Goal: Communication & Community: Answer question/provide support

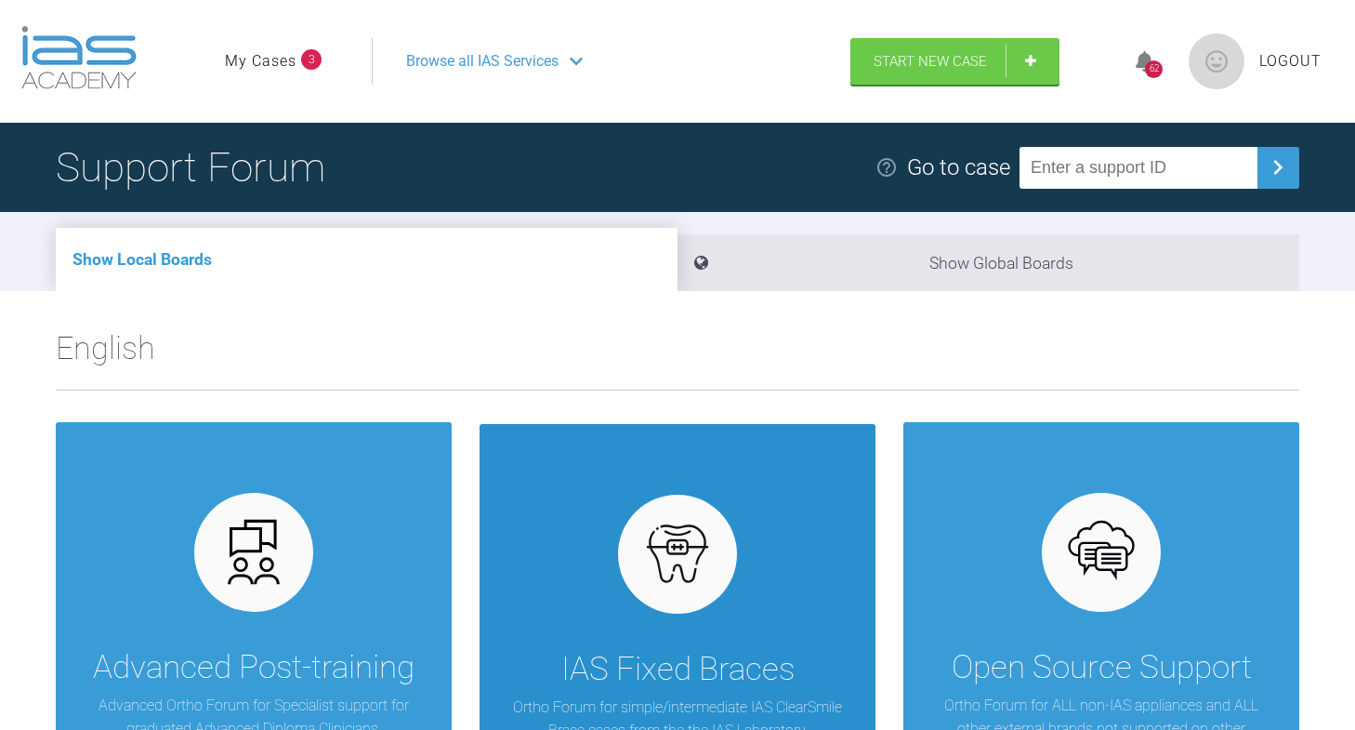
scroll to position [13, 0]
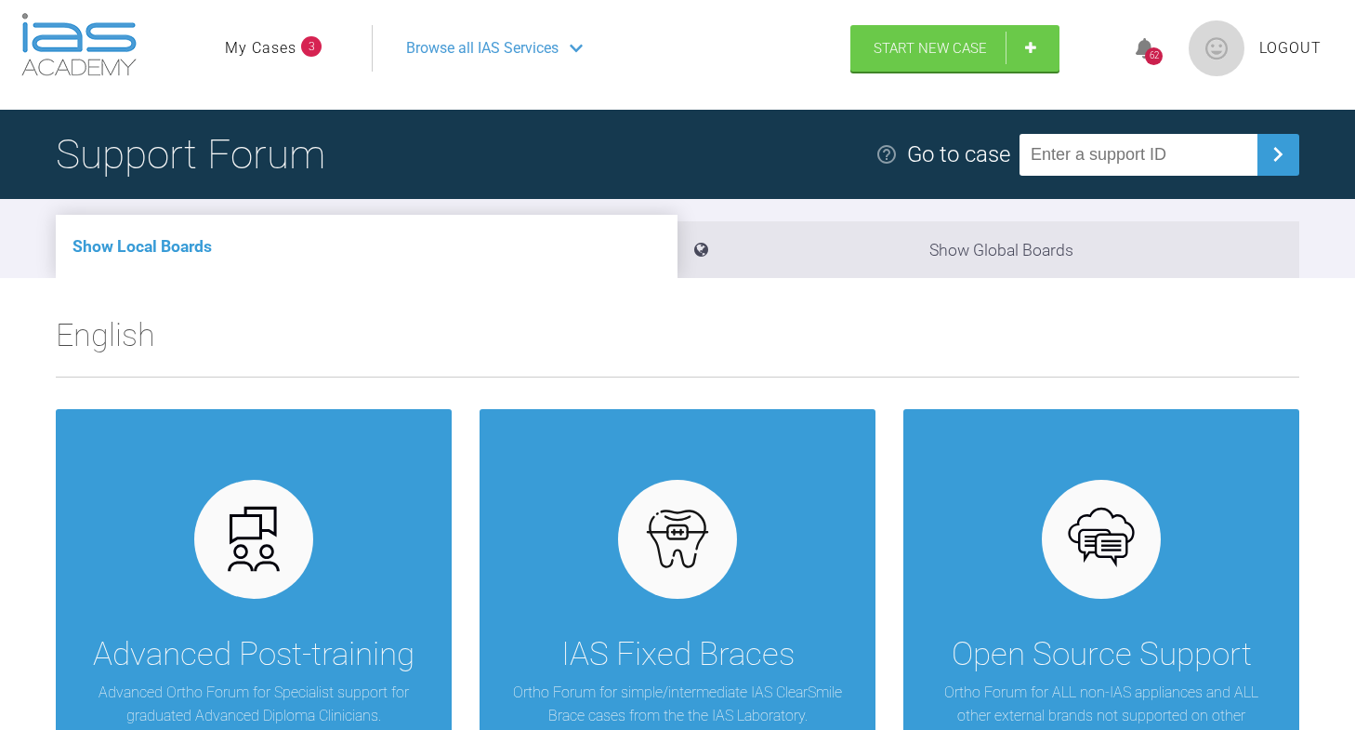
click at [255, 61] on ul "My Cases 3" at bounding box center [298, 48] width 147 height 46
click at [255, 46] on link "My Cases" at bounding box center [261, 48] width 72 height 24
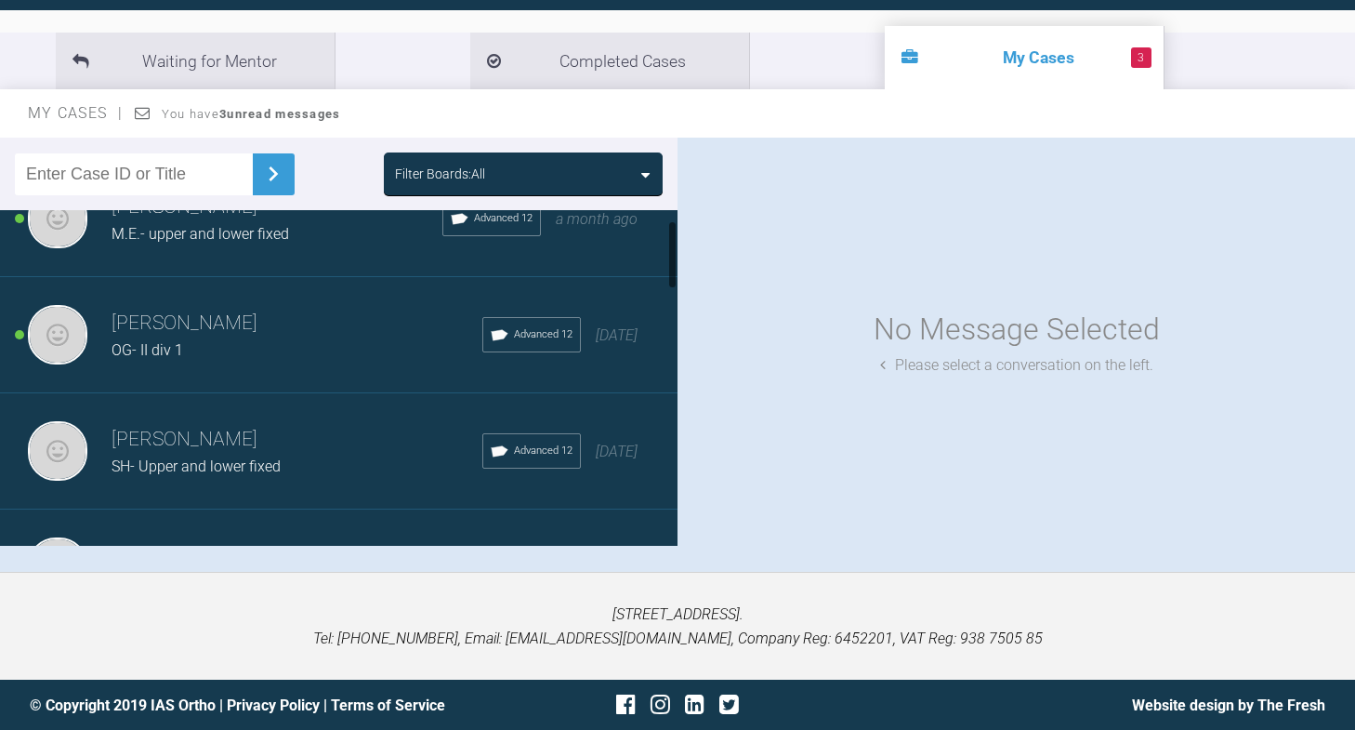
scroll to position [50, 0]
click at [256, 343] on div "OG- II div 1" at bounding box center [297, 349] width 371 height 24
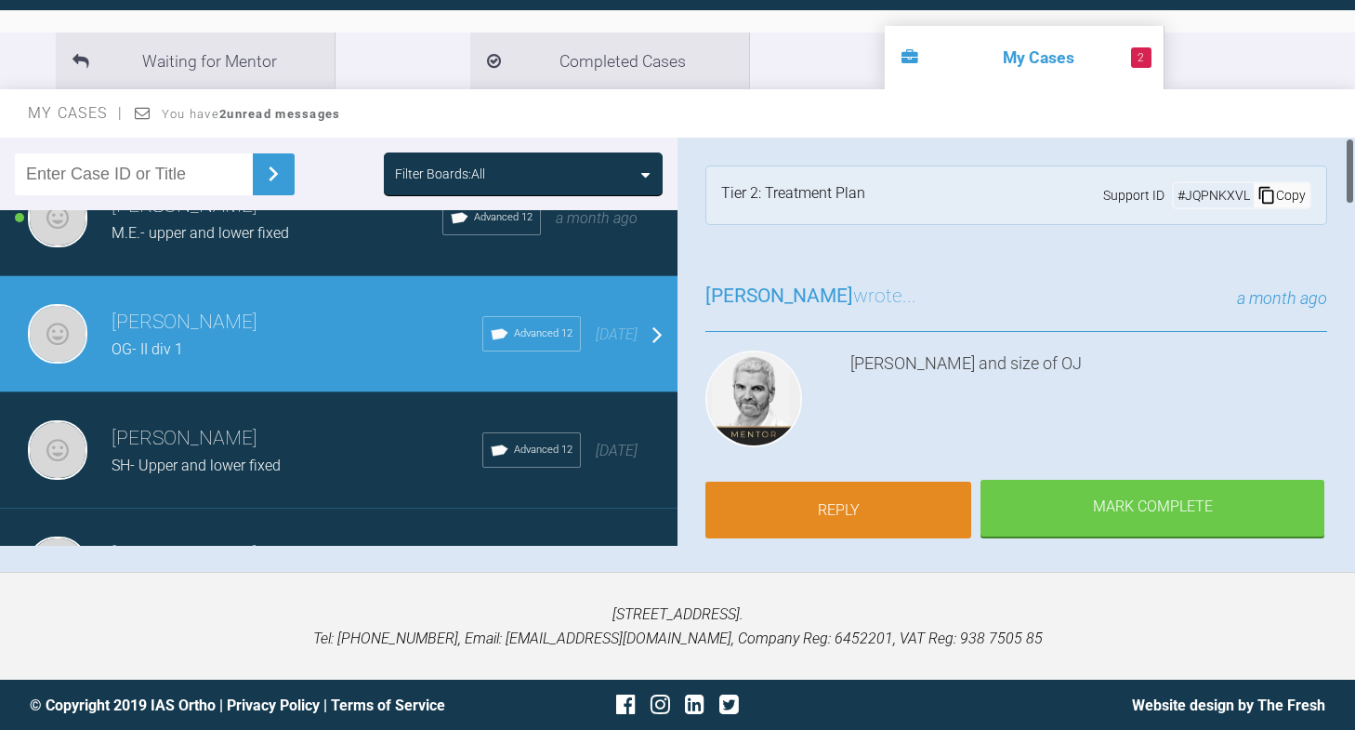
click at [807, 510] on link "Reply" at bounding box center [838, 510] width 266 height 58
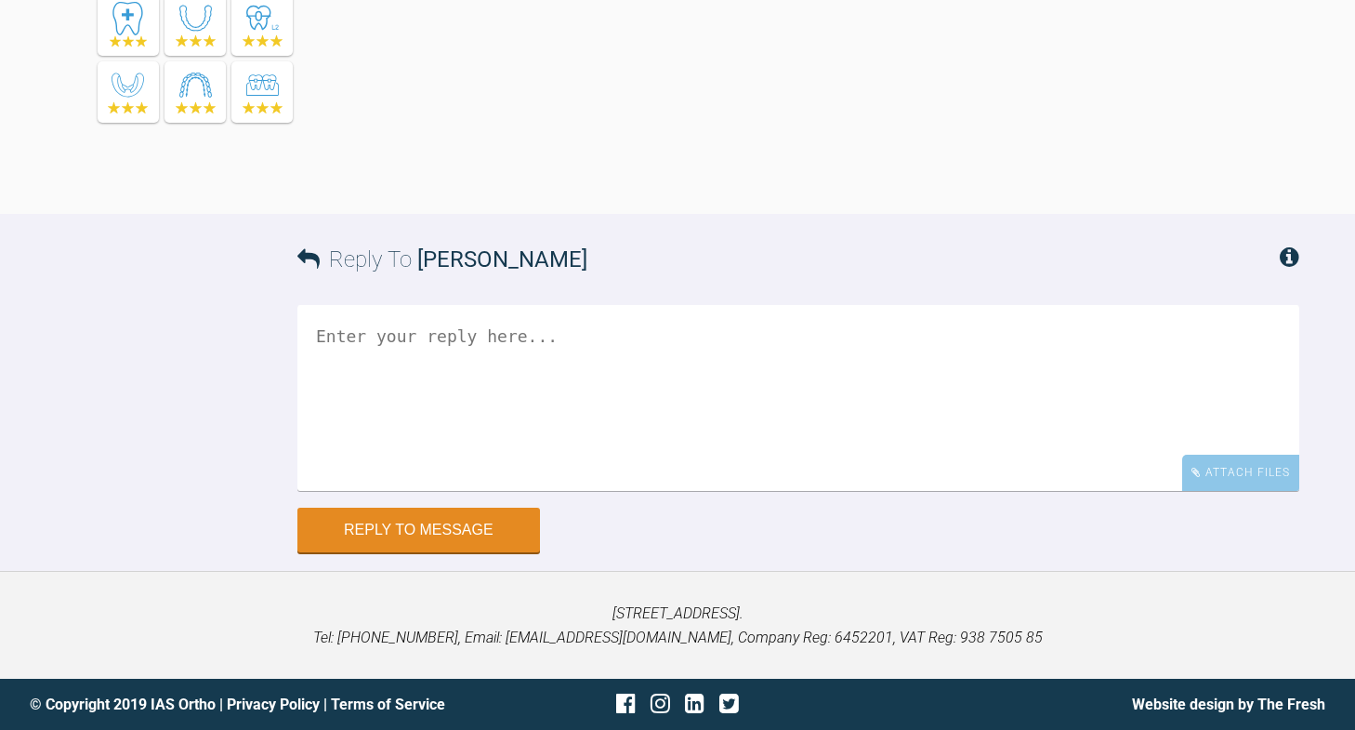
scroll to position [2980, 0]
click at [498, 462] on textarea at bounding box center [798, 398] width 1002 height 186
click at [1238, 491] on div "Attach Files" at bounding box center [1240, 472] width 117 height 36
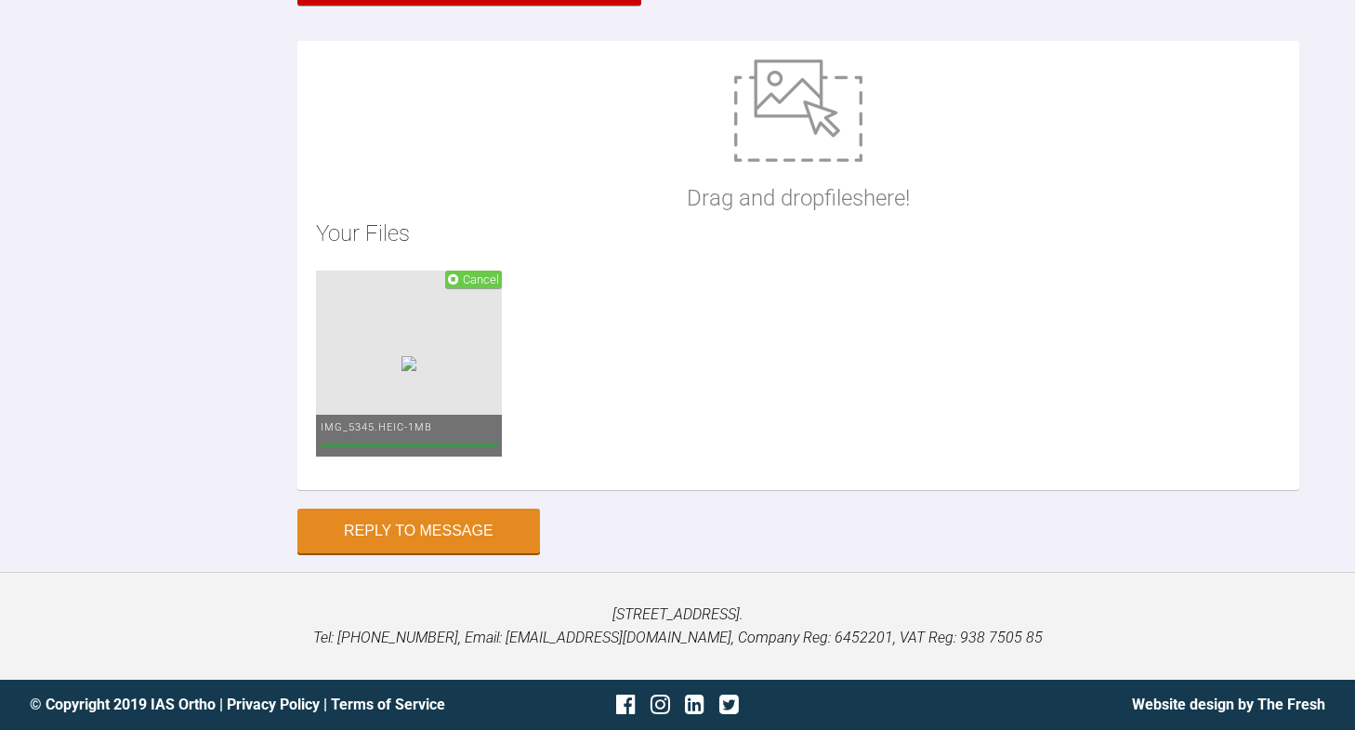
scroll to position [3454, 0]
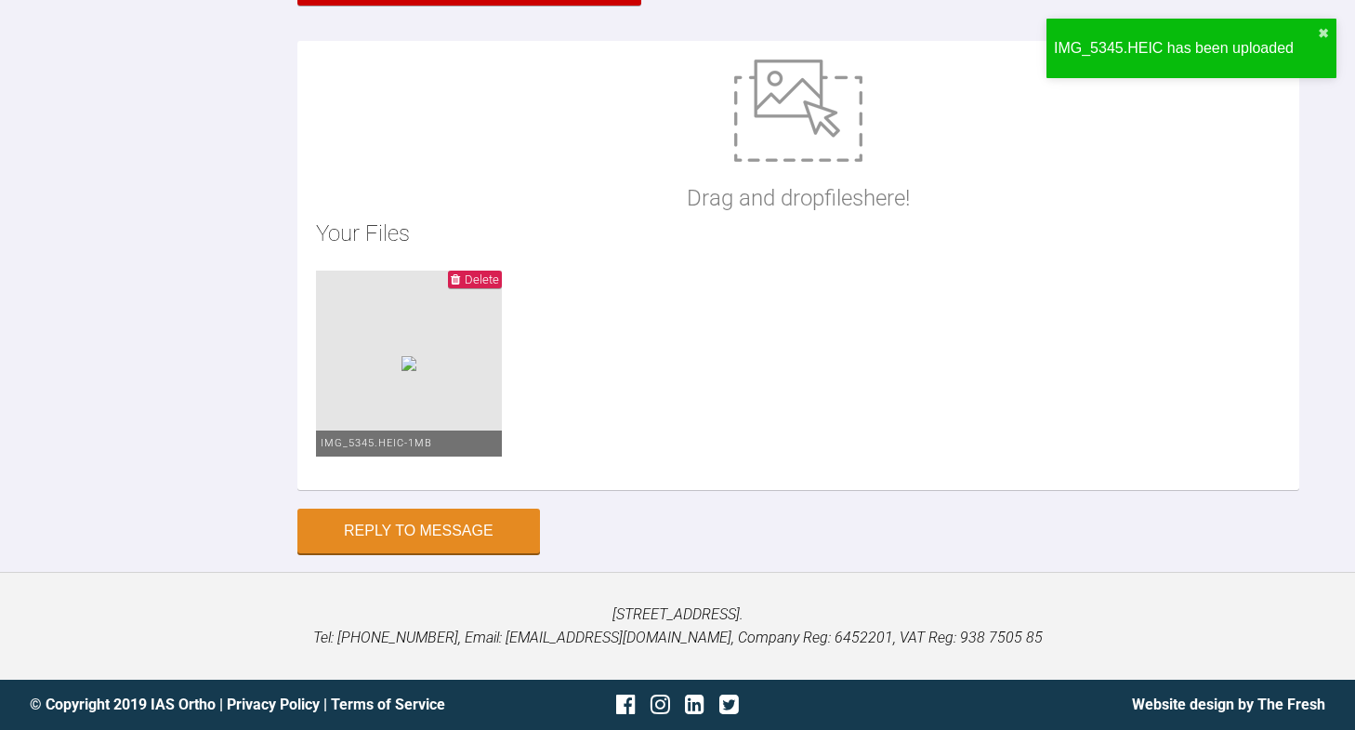
click at [373, 456] on li "Delete IMG_5345.HEIC - 1MB" at bounding box center [409, 363] width 186 height 186
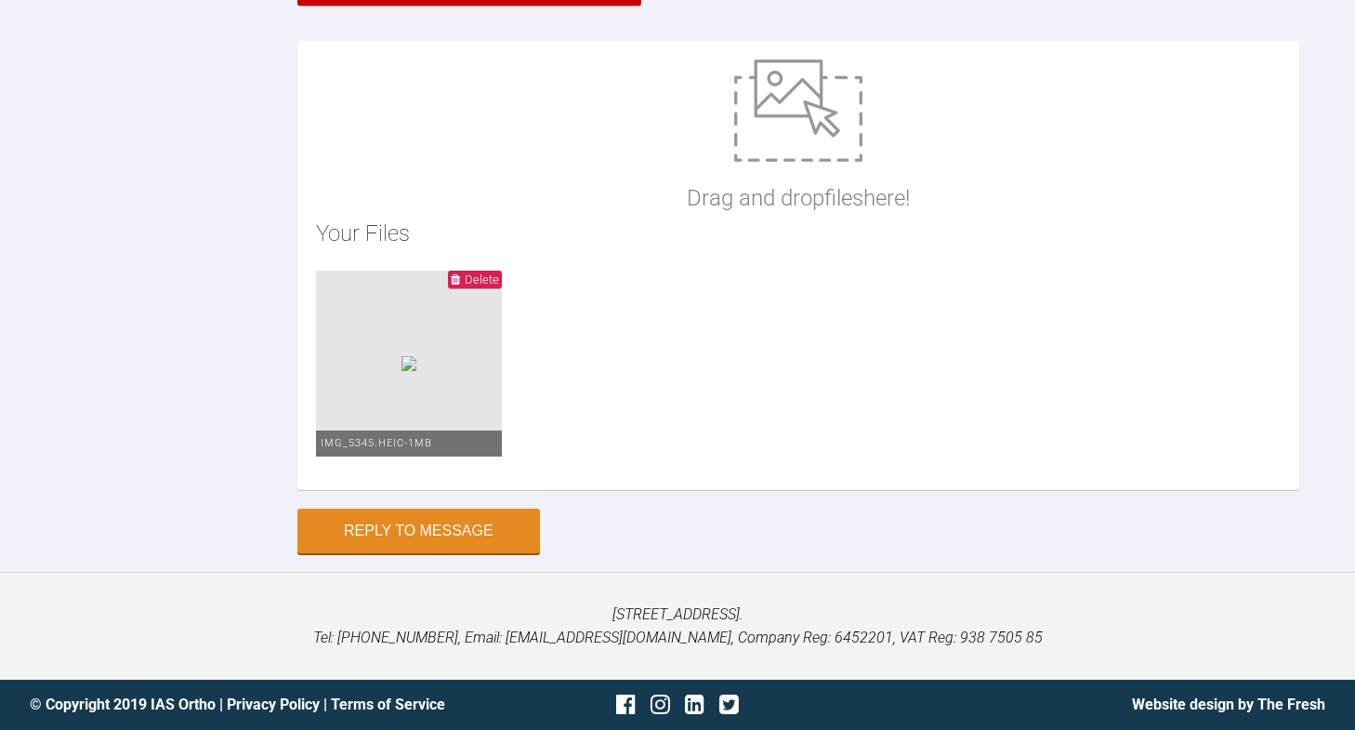
click at [423, 456] on li "Delete IMG_5345.HEIC - 1MB" at bounding box center [409, 363] width 186 height 186
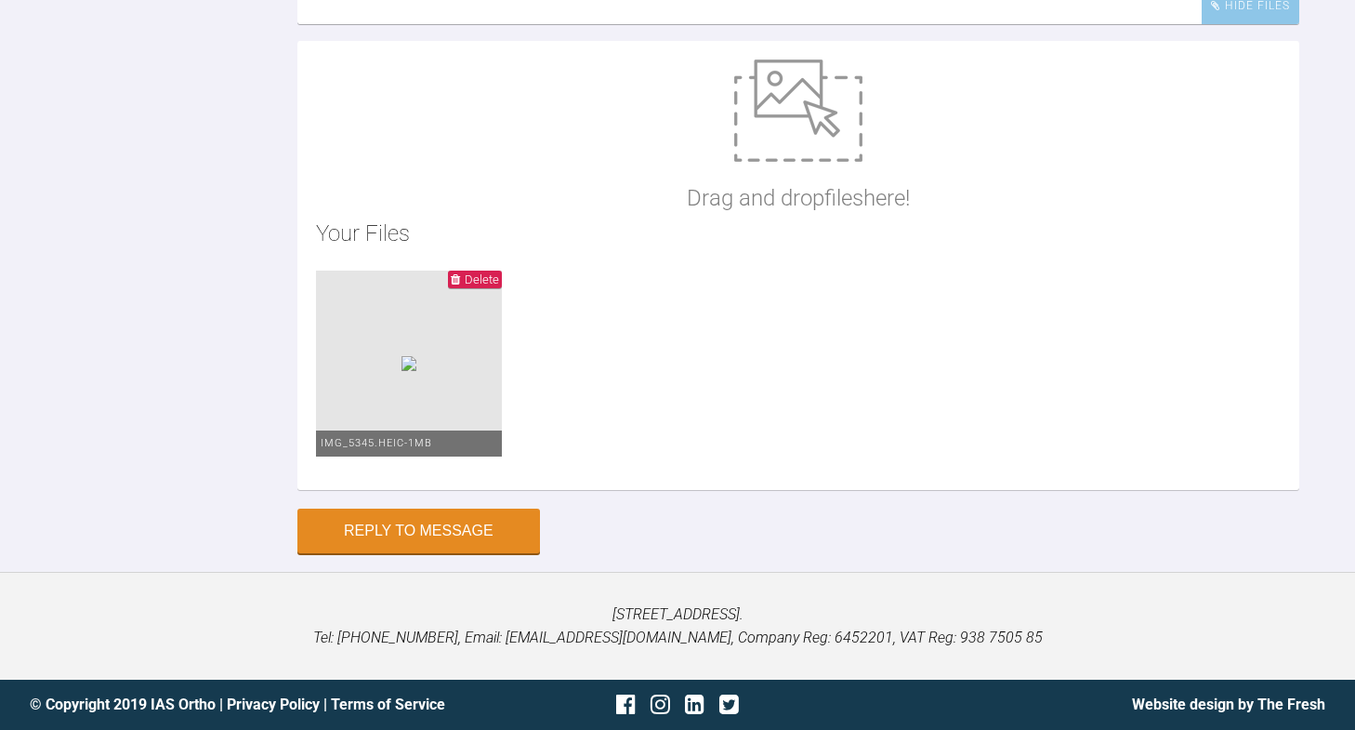
drag, startPoint x: 771, startPoint y: 195, endPoint x: 533, endPoint y: 192, distance: 238.9
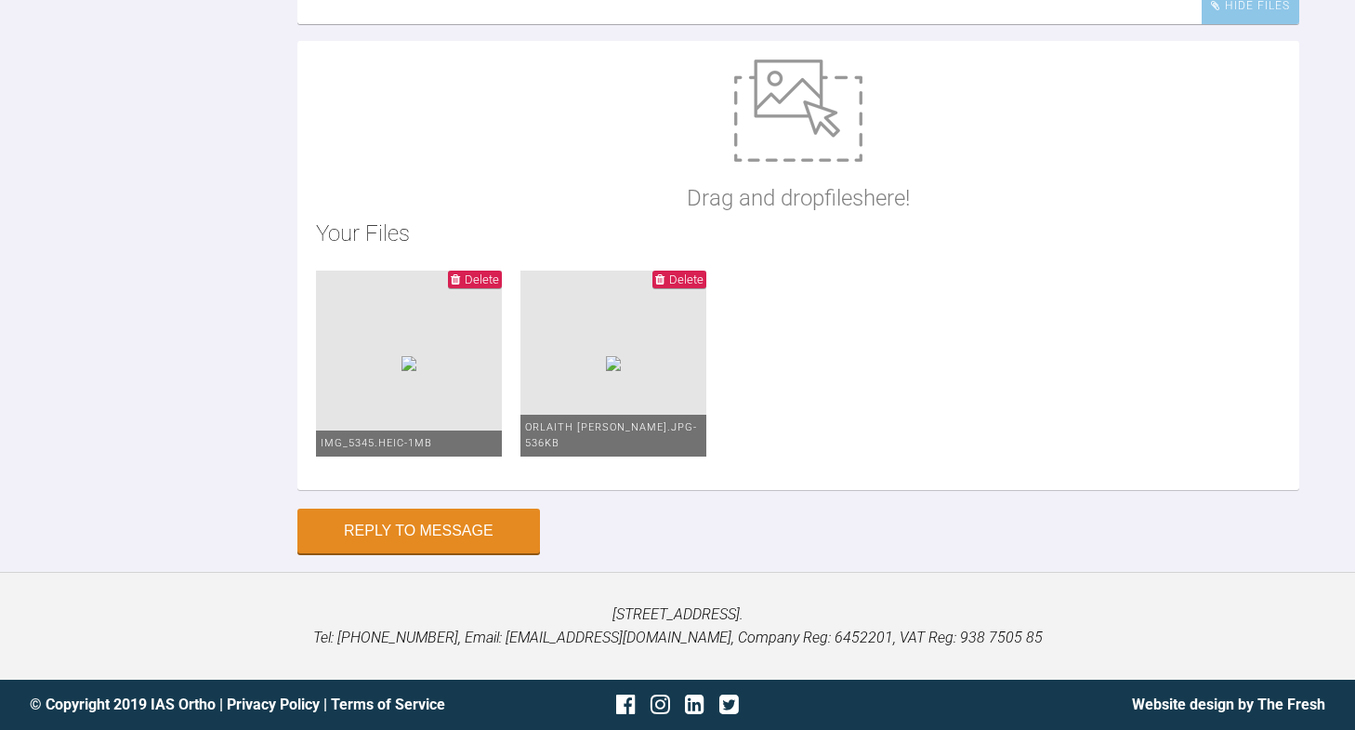
scroll to position [3173, 0]
drag, startPoint x: 1263, startPoint y: 290, endPoint x: 590, endPoint y: 295, distance: 672.9
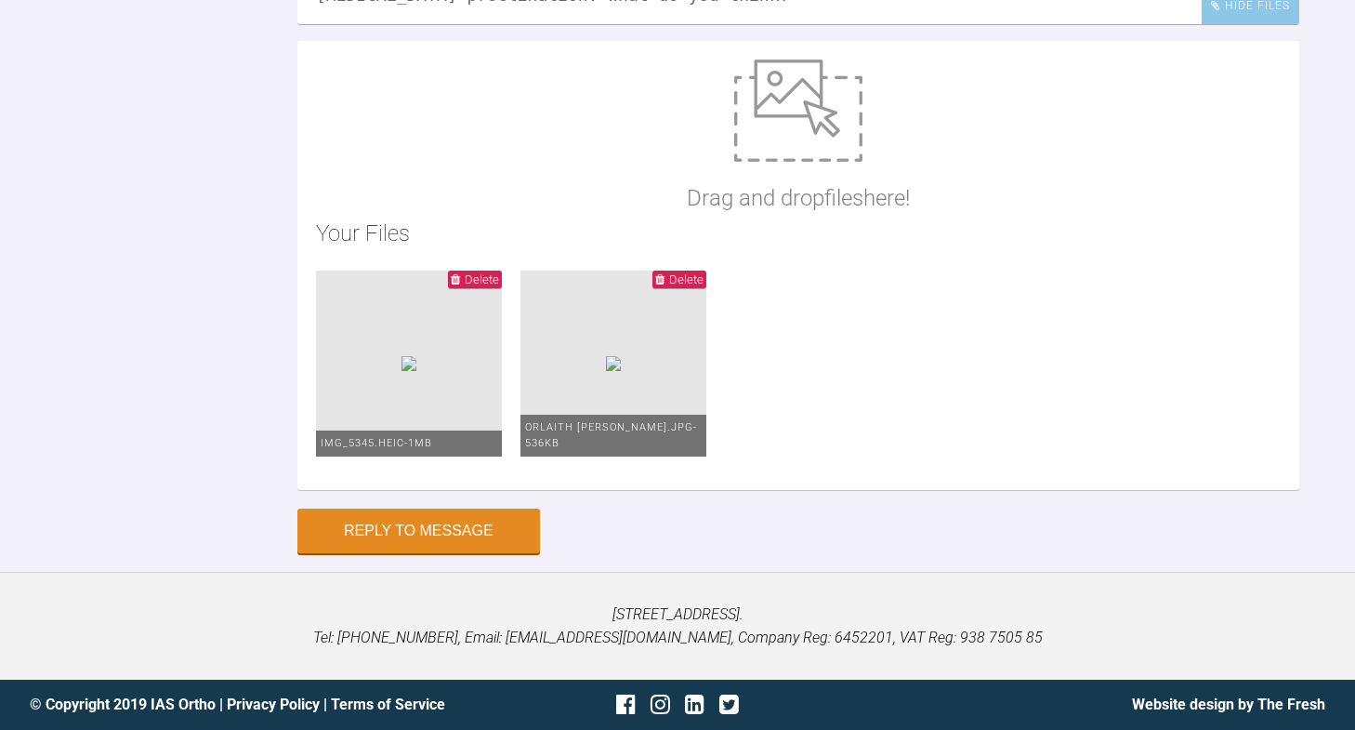
drag, startPoint x: 781, startPoint y: 293, endPoint x: 752, endPoint y: 293, distance: 28.8
type textarea "Ceph tracing done. Shows skeletal class II, [MEDICAL_DATA] is retrusive. Upper …"
click at [465, 288] on span "Delete" at bounding box center [475, 279] width 54 height 18
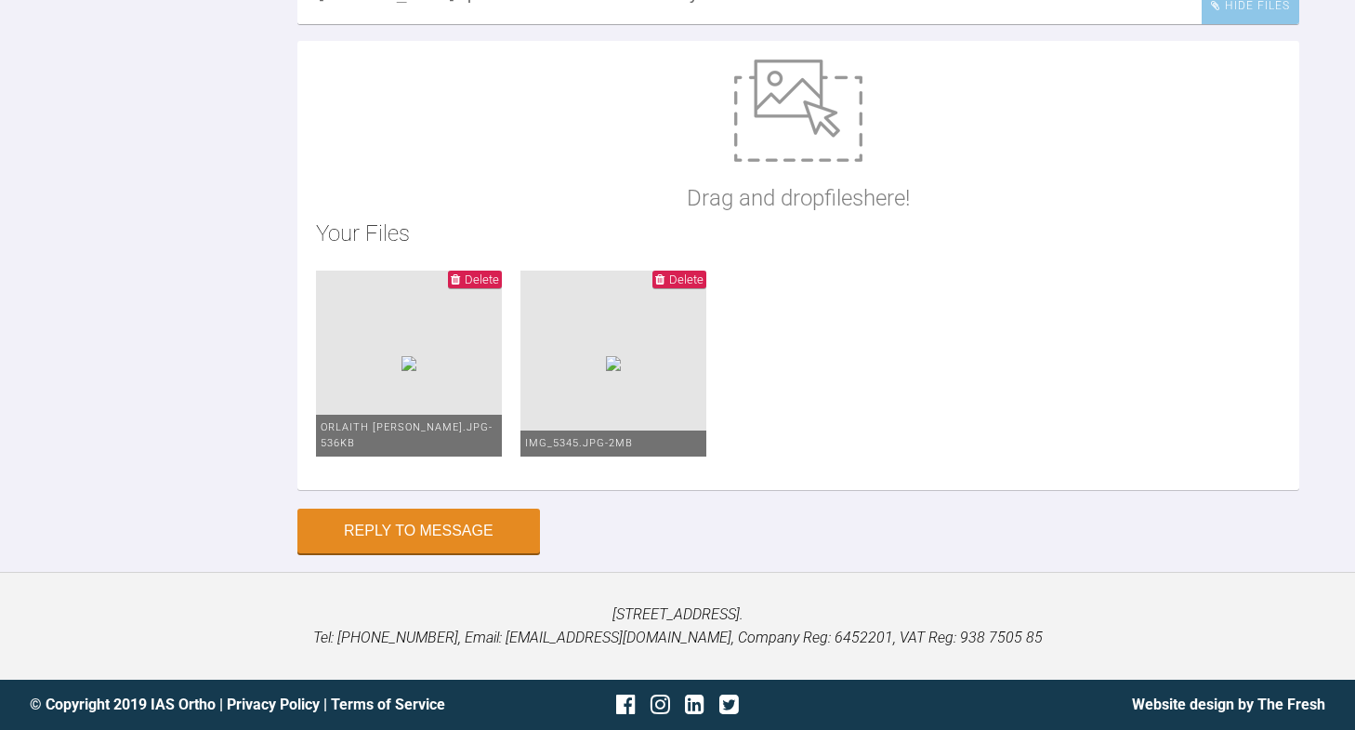
scroll to position [3380, 0]
click at [405, 555] on button "Reply to Message" at bounding box center [418, 532] width 243 height 45
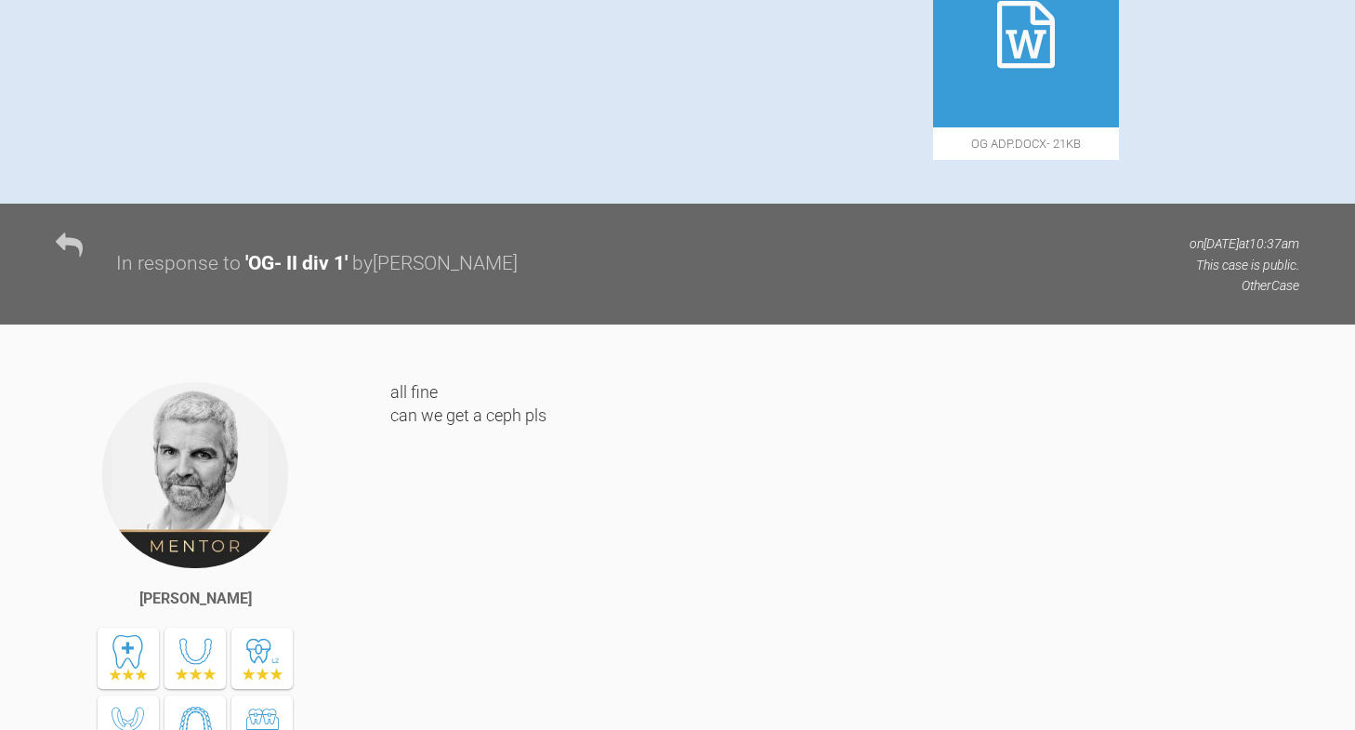
scroll to position [0, 0]
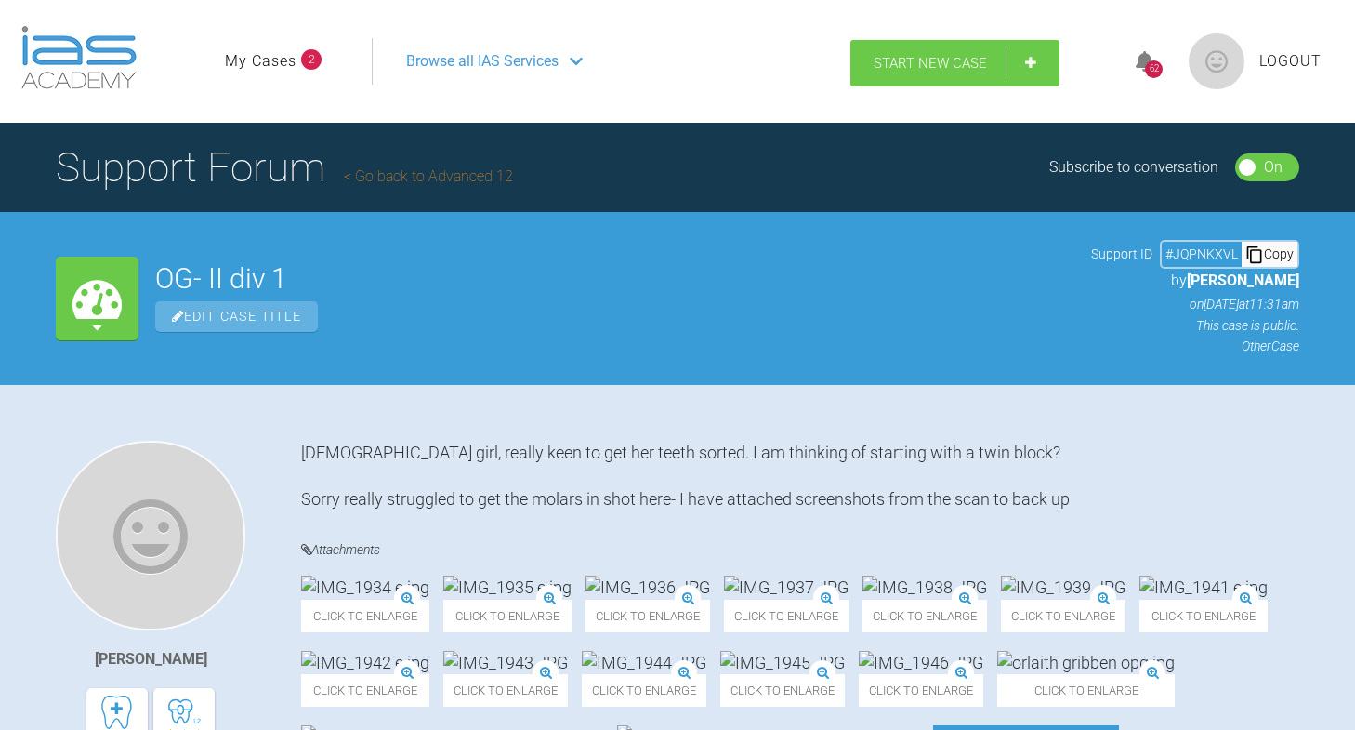
click at [937, 60] on span "Start New Case" at bounding box center [930, 63] width 113 height 17
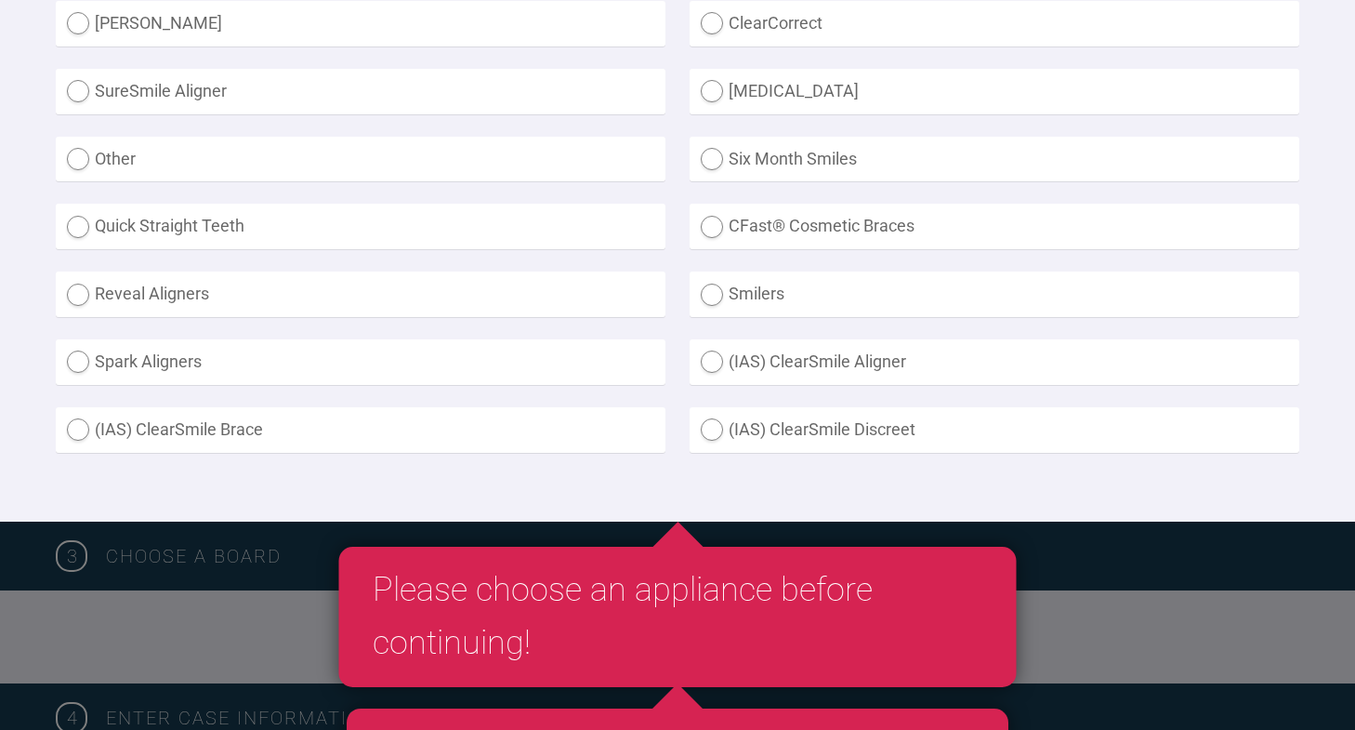
scroll to position [604, 0]
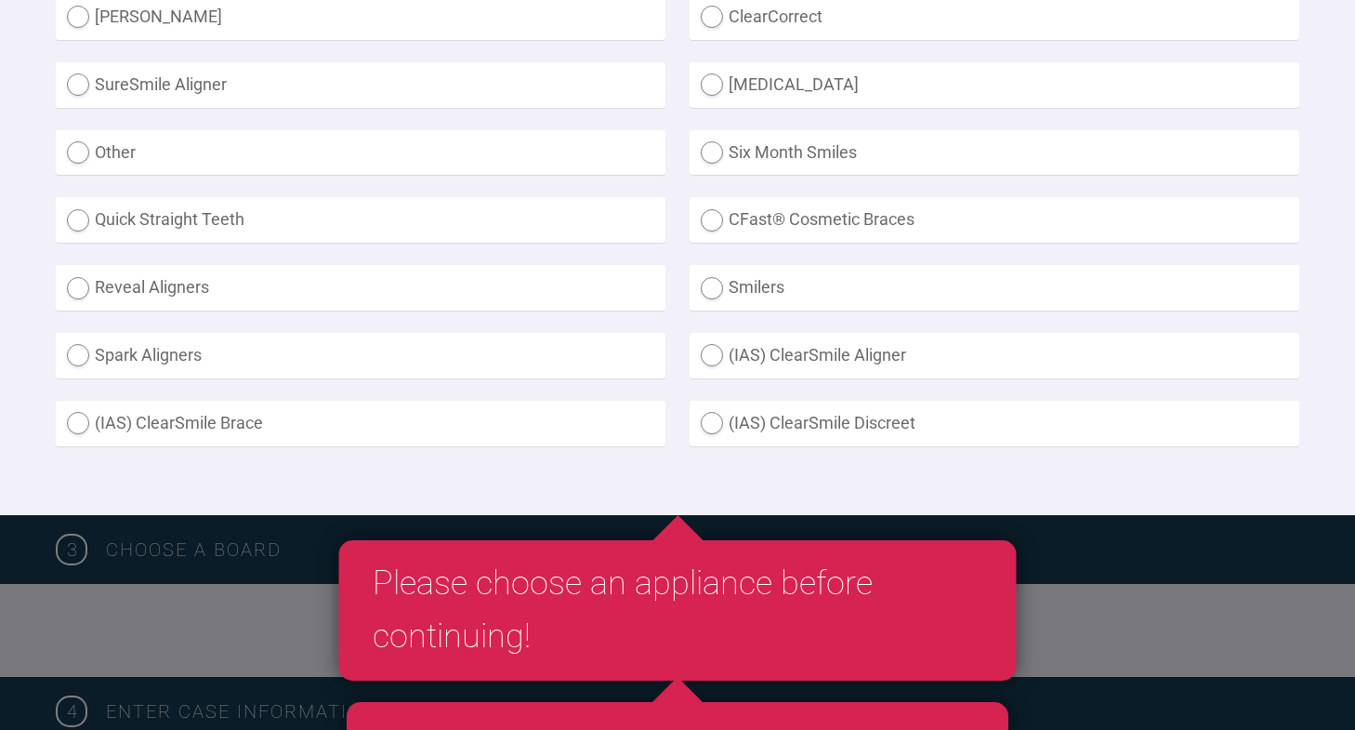
click at [476, 146] on label "Other" at bounding box center [361, 153] width 610 height 46
radio input "true"
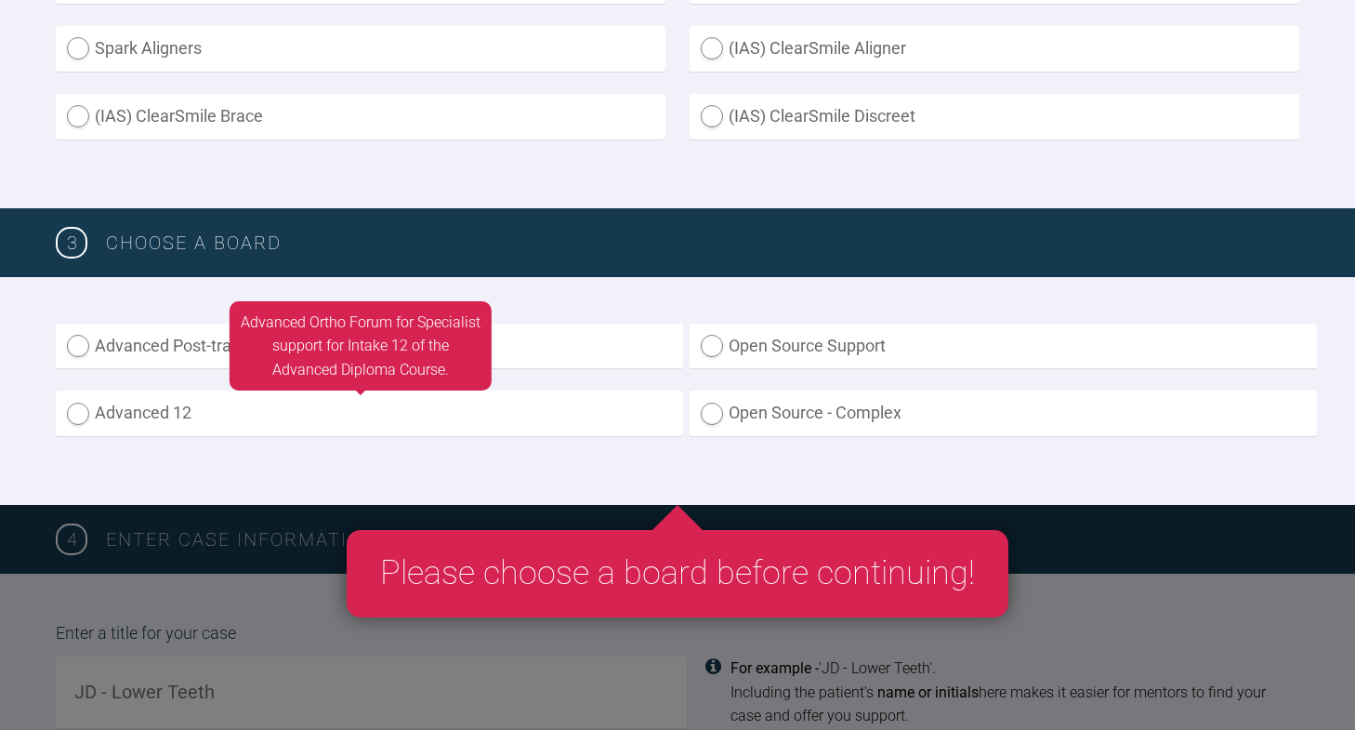
click at [429, 428] on label "Advanced 12" at bounding box center [369, 413] width 627 height 46
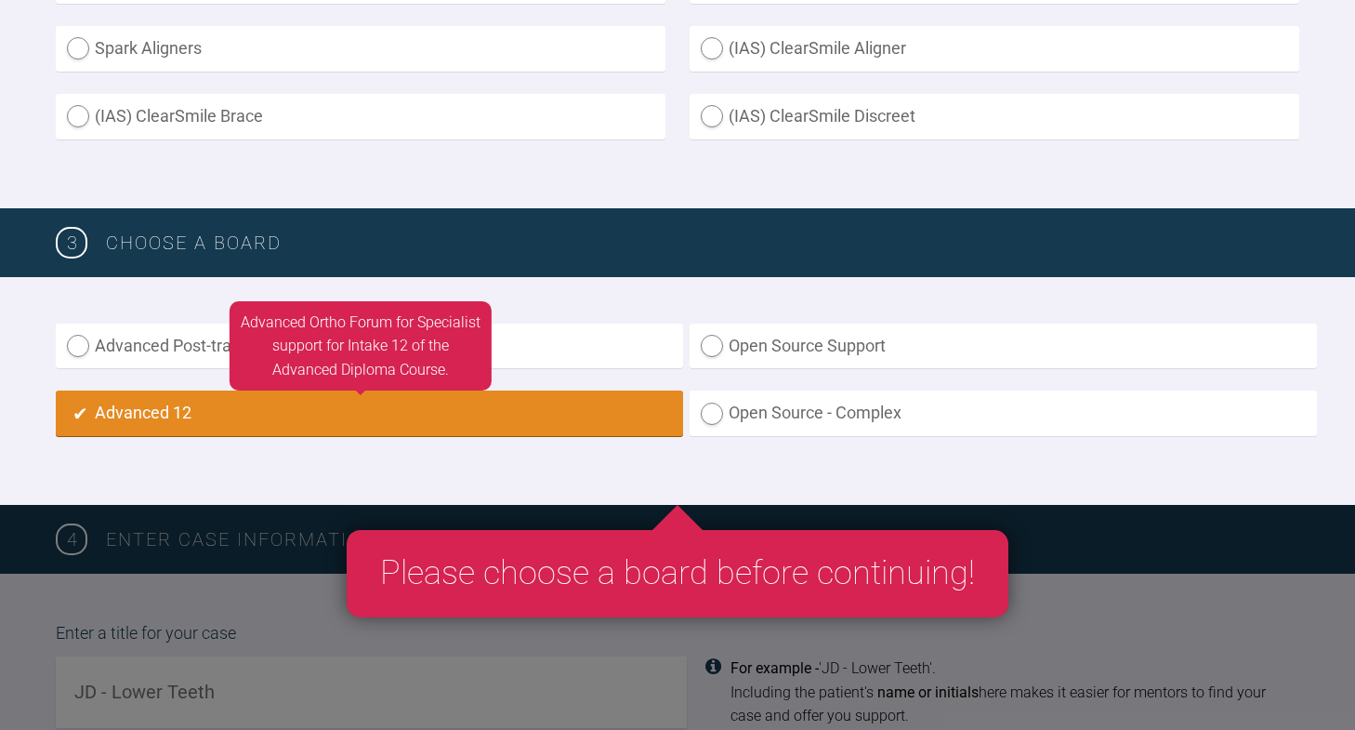
radio input "true"
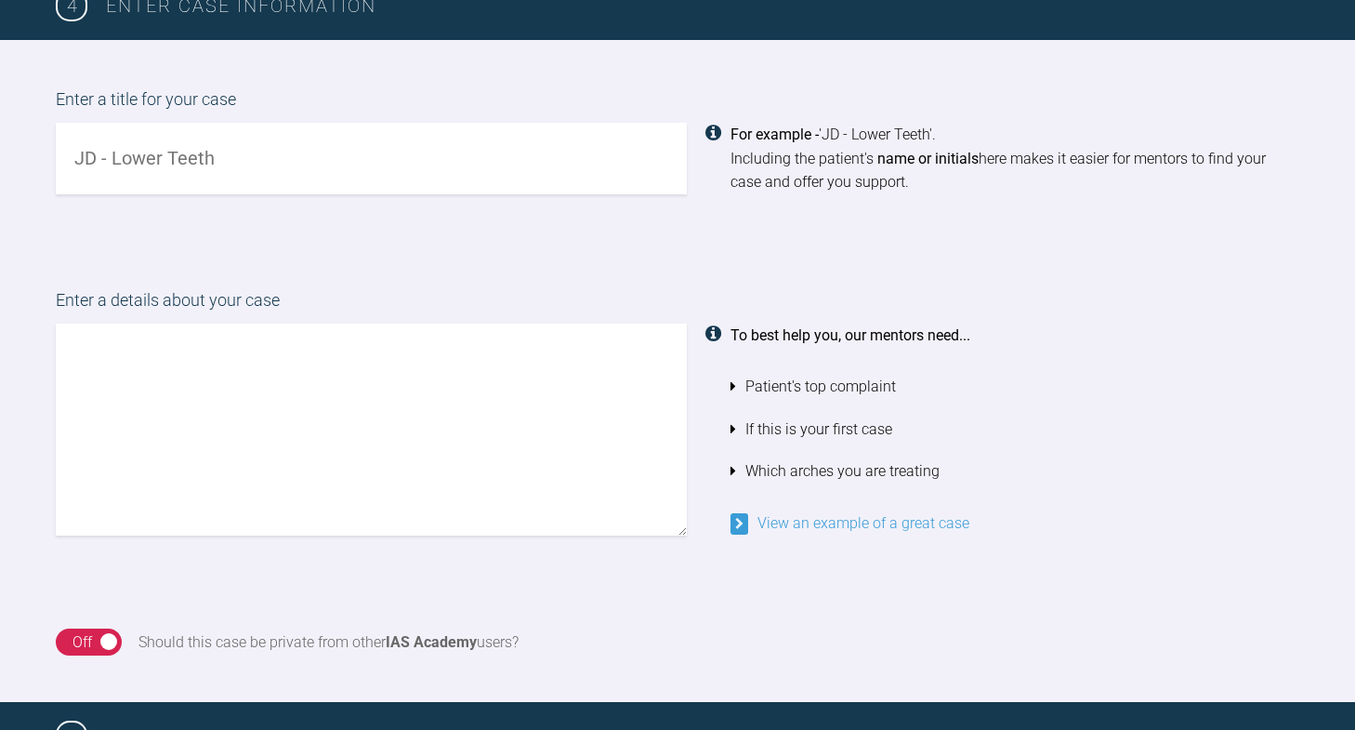
scroll to position [1454, 0]
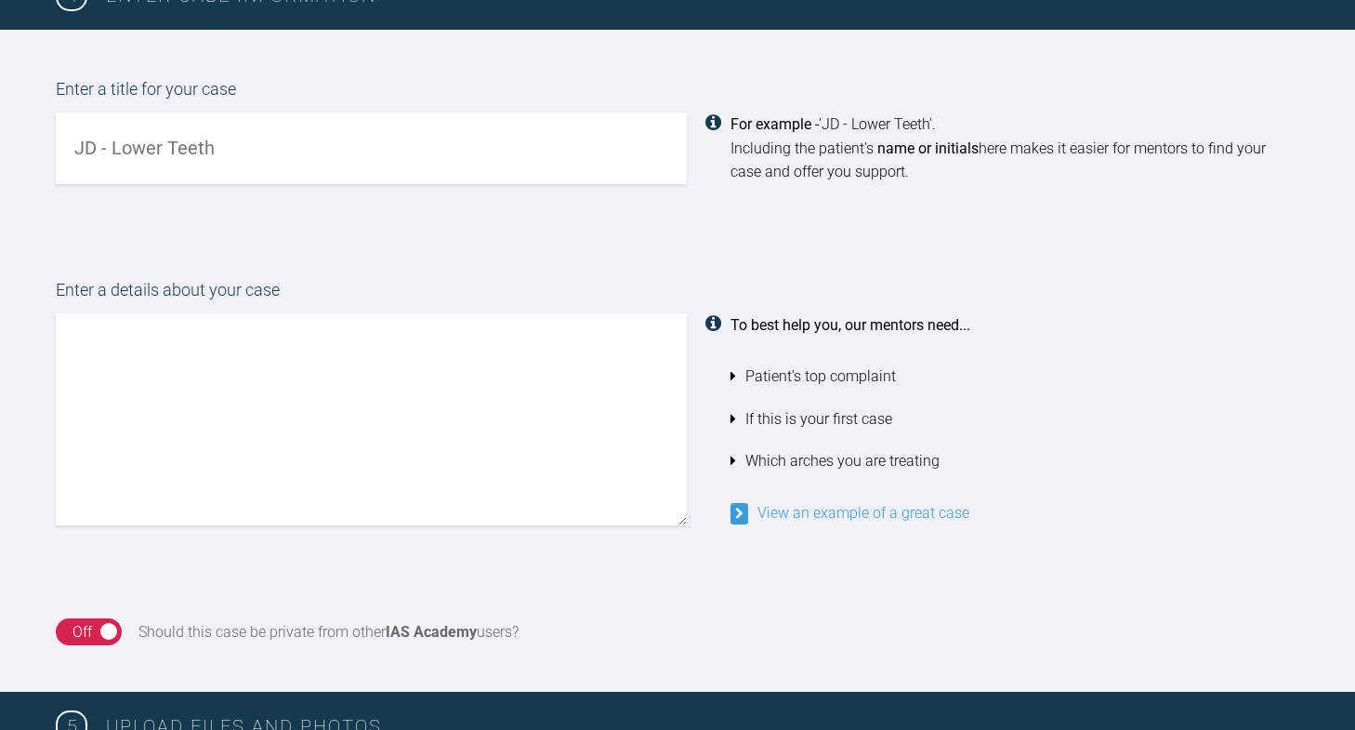
click at [330, 157] on input "text" at bounding box center [371, 148] width 631 height 72
type input "DW- IIdiv1"
click at [279, 372] on textarea at bounding box center [371, 419] width 631 height 212
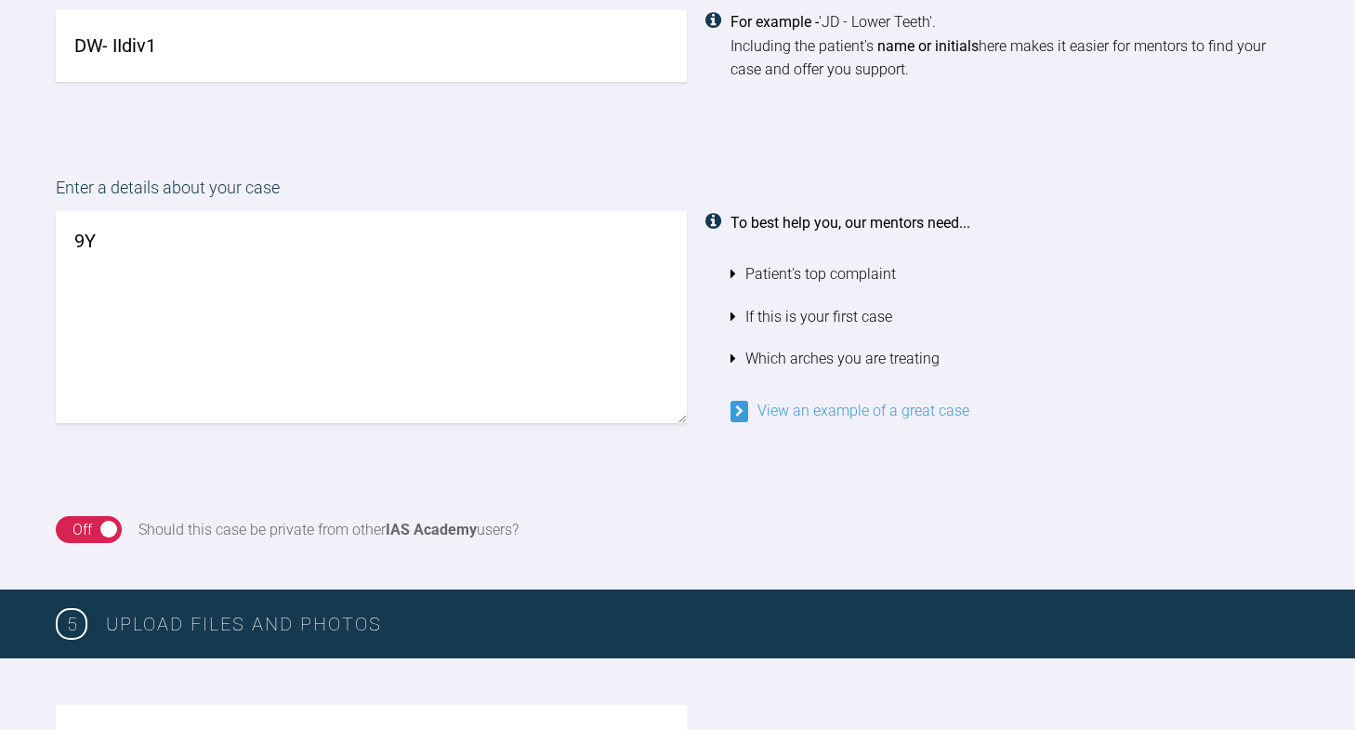
scroll to position [1511, 0]
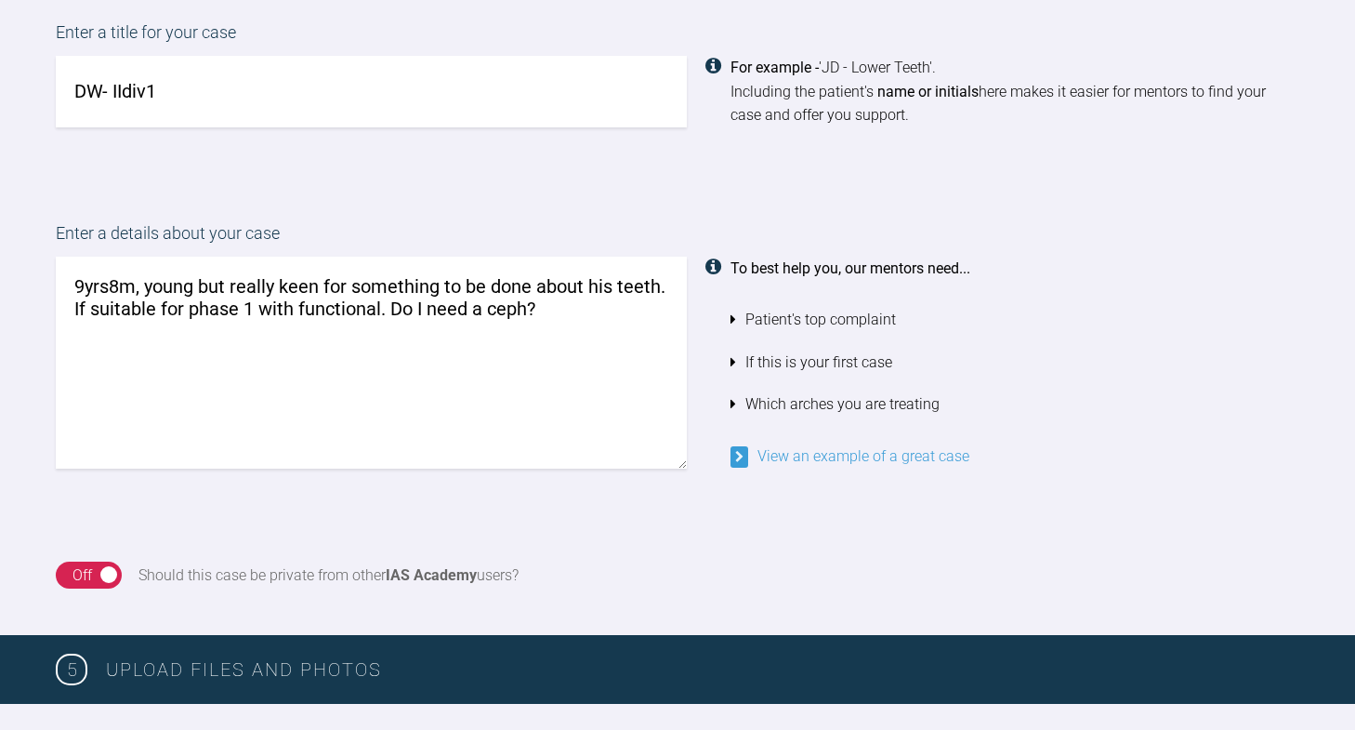
click at [90, 307] on textarea "9yrs8m, young but really keen for something to be done about his teeth. If suit…" at bounding box center [371, 363] width 631 height 212
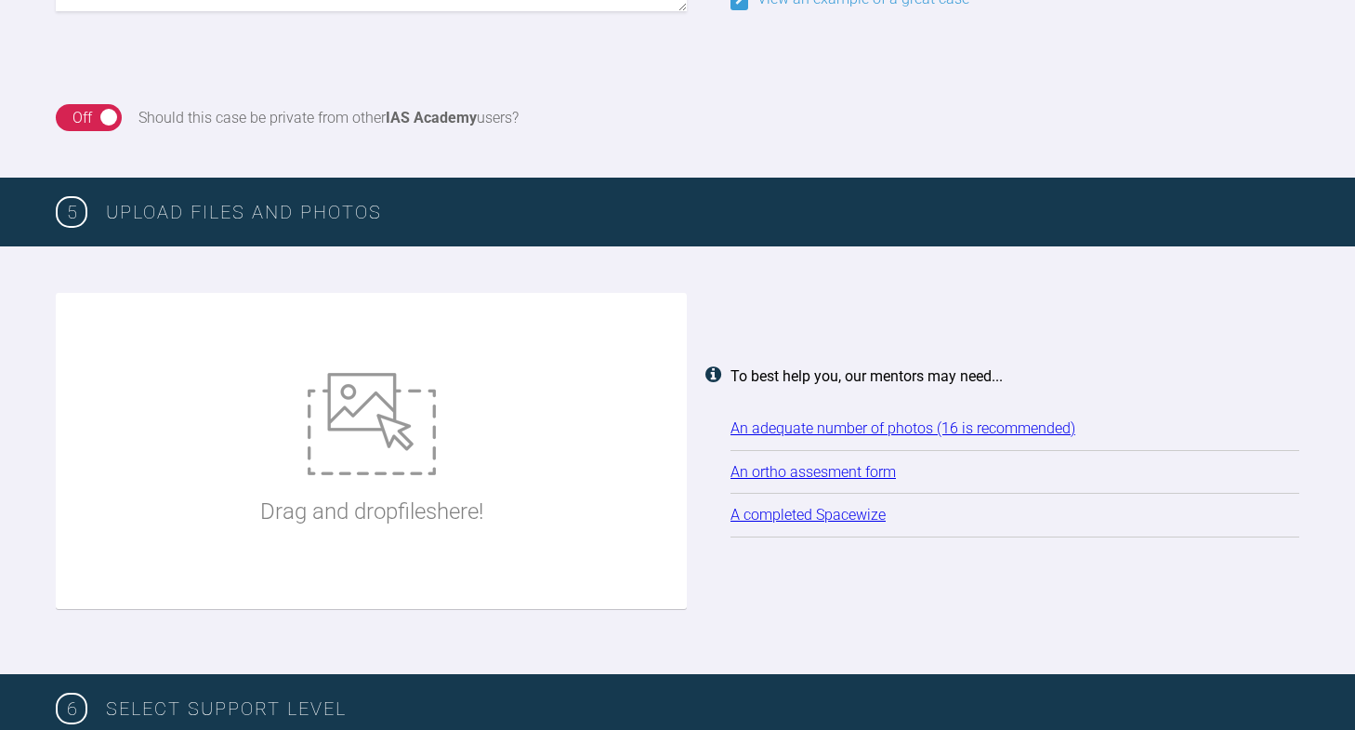
scroll to position [1970, 0]
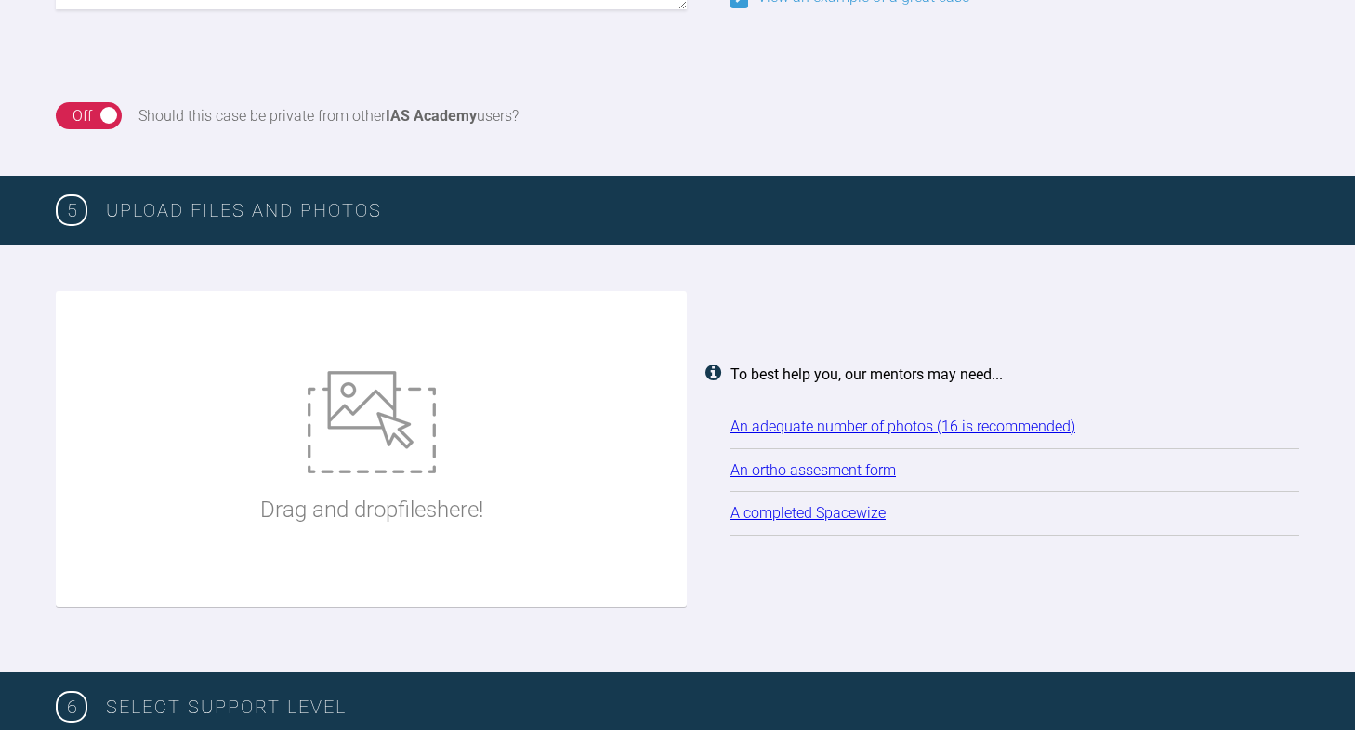
type textarea "9yrs8m, young but really keen for something to be done about his teeth. Might b…"
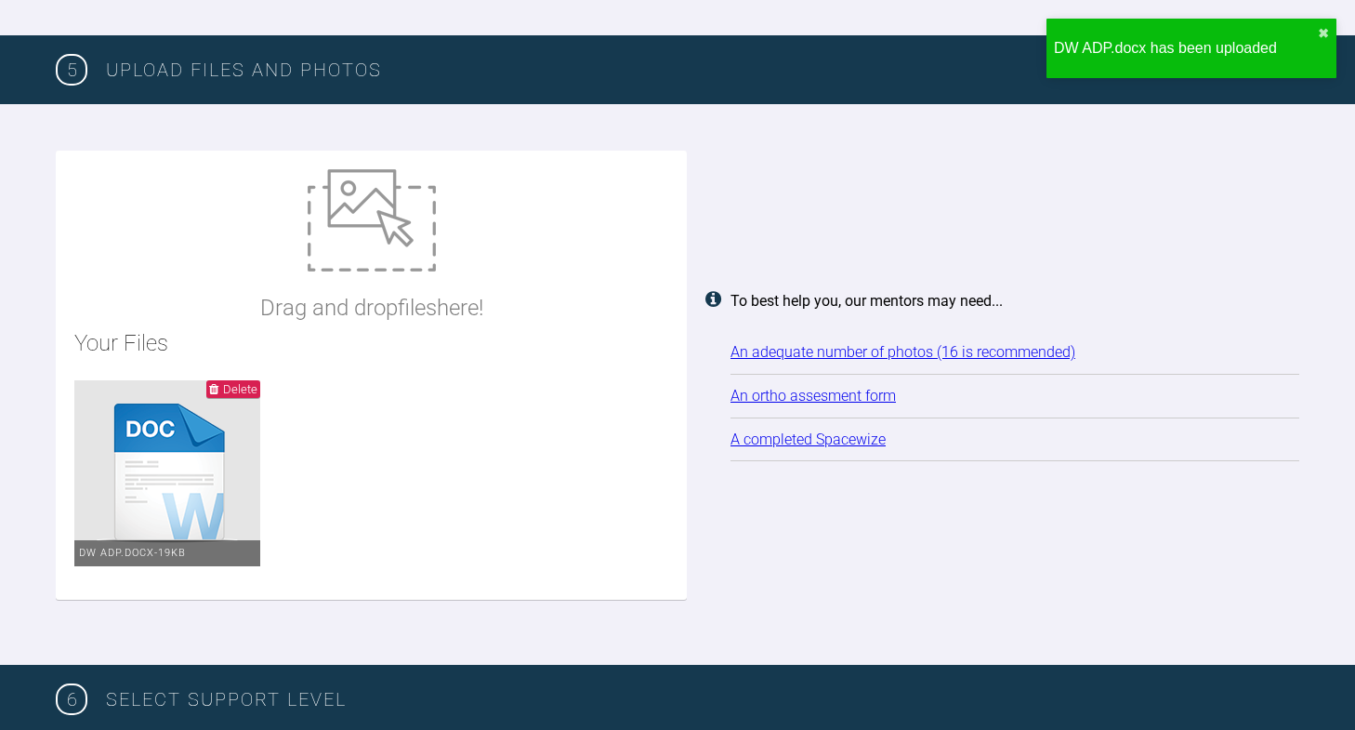
scroll to position [2118, 0]
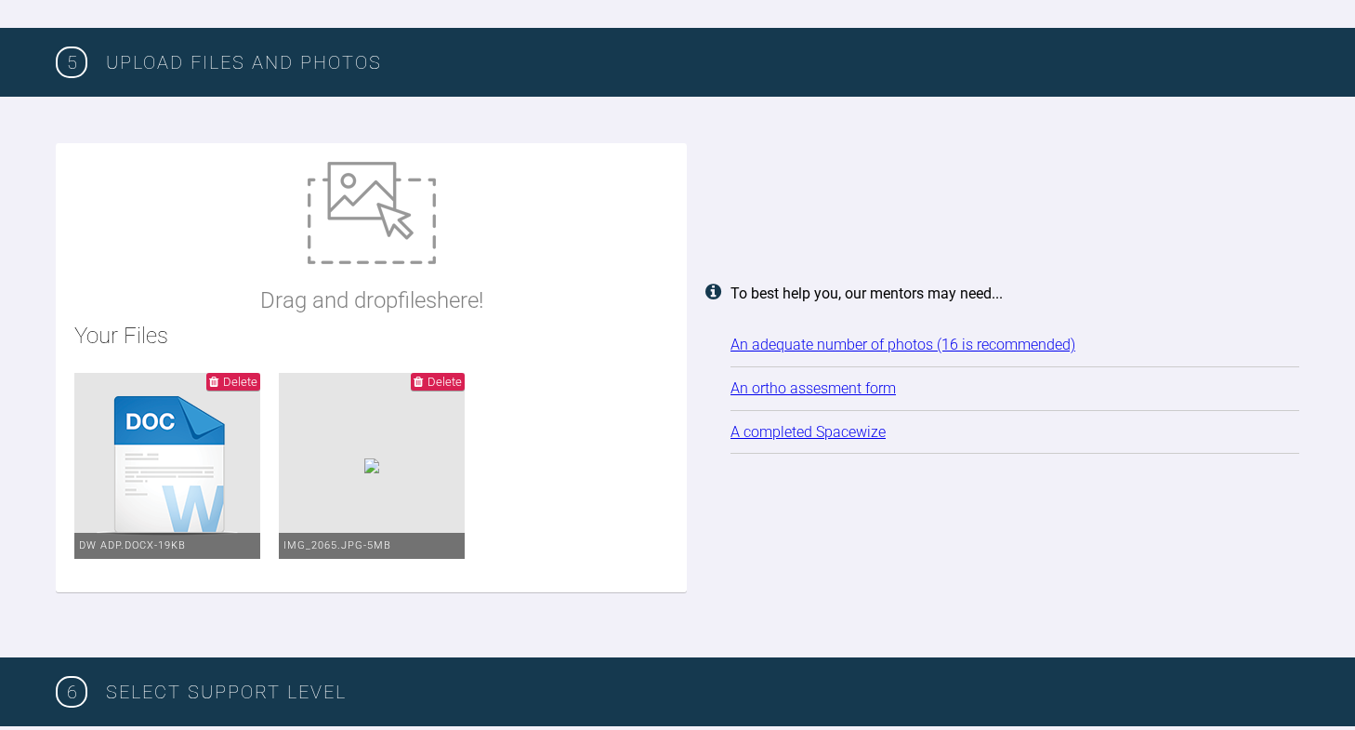
click at [462, 382] on span "Delete" at bounding box center [445, 382] width 34 height 14
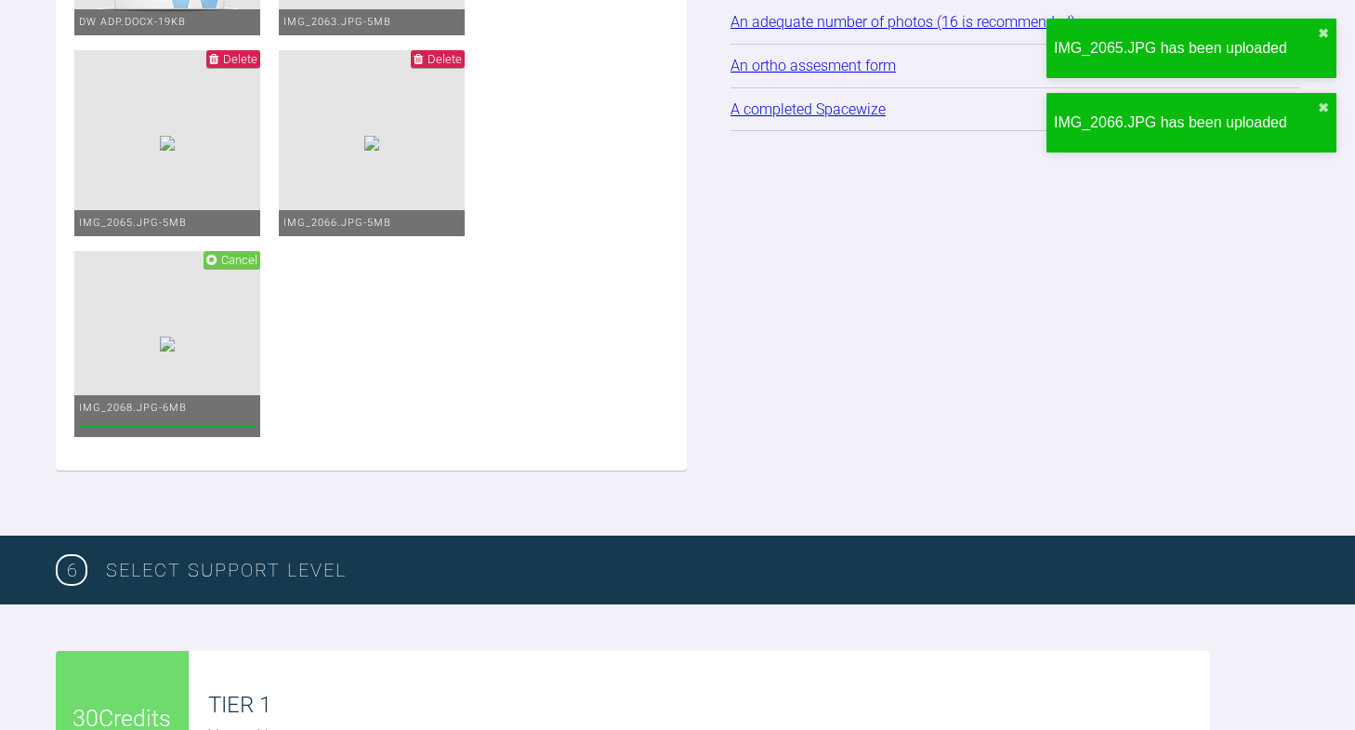
scroll to position [2642, 0]
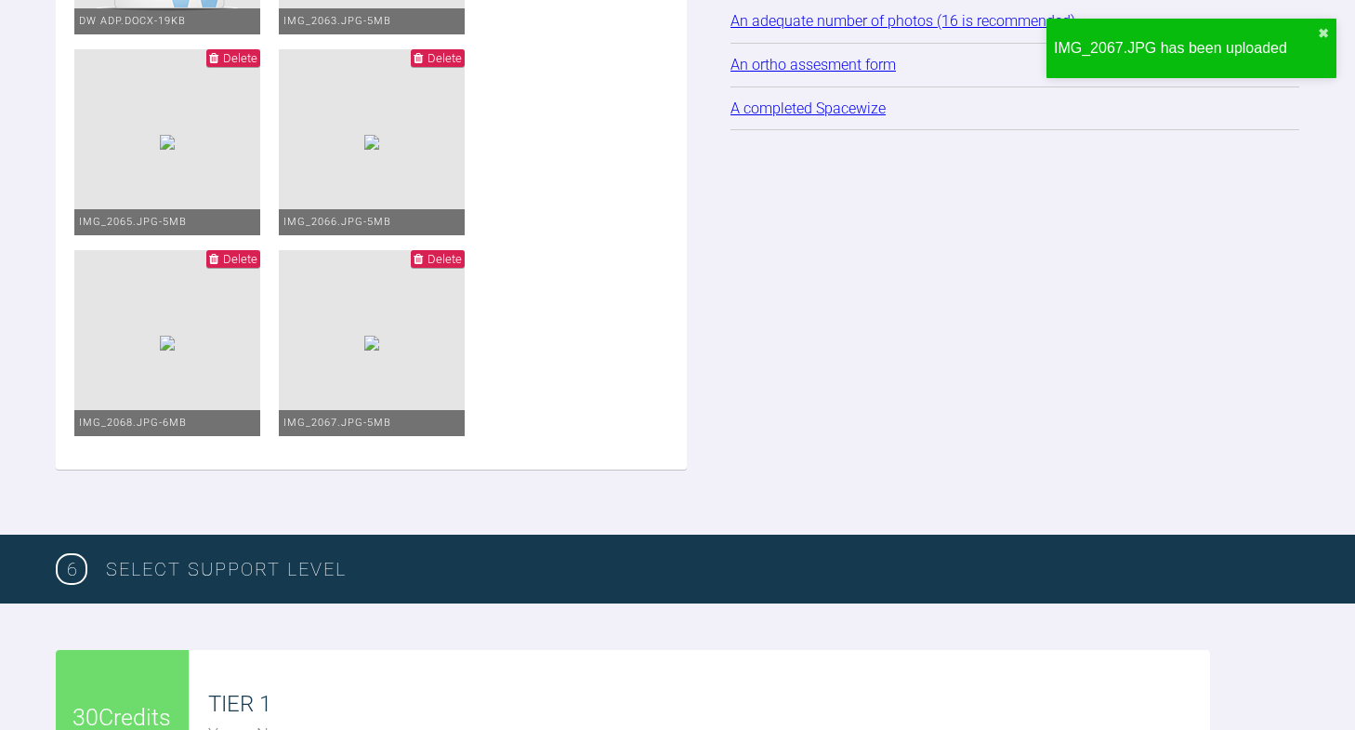
click at [462, 266] on span "Delete" at bounding box center [445, 259] width 34 height 14
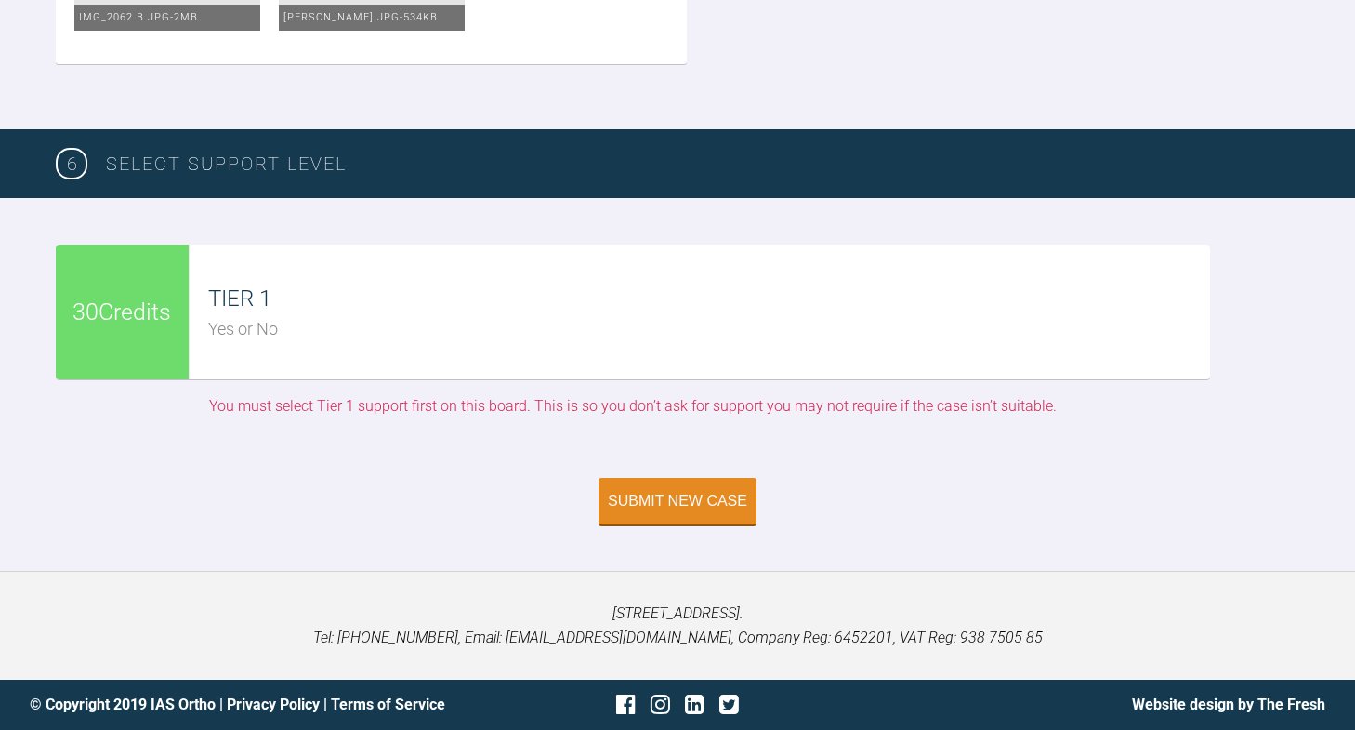
scroll to position [4854, 0]
click at [647, 507] on div "Submit New Case" at bounding box center [677, 502] width 139 height 17
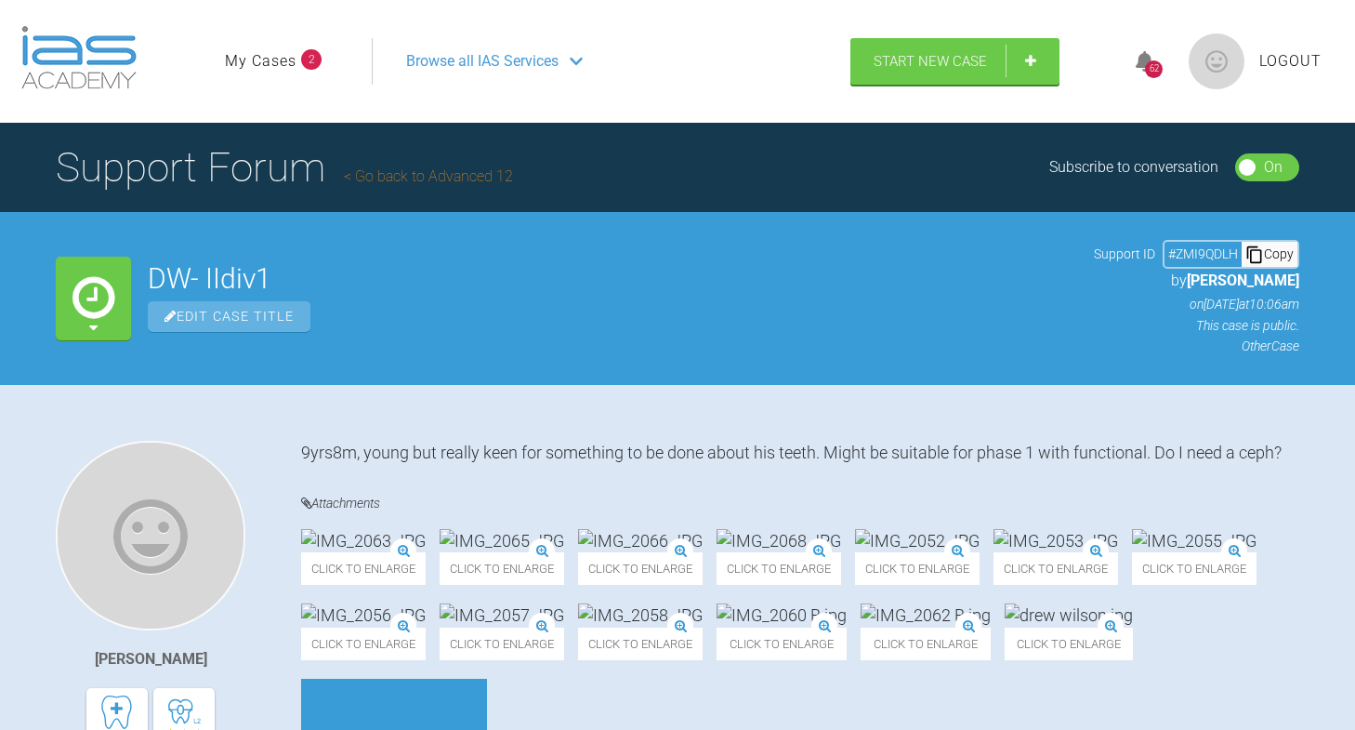
click at [256, 55] on link "My Cases" at bounding box center [261, 61] width 72 height 24
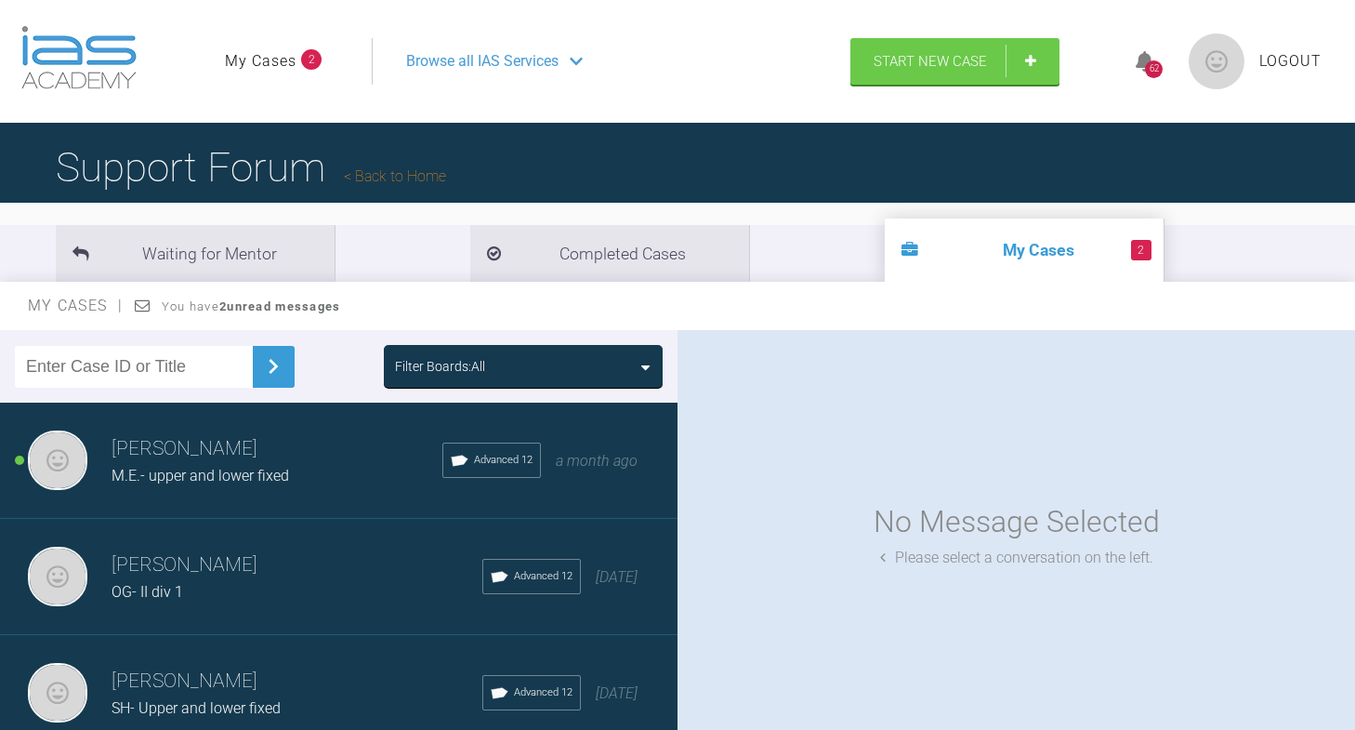
click at [230, 483] on span "M.E.- upper and lower fixed" at bounding box center [201, 476] width 178 height 18
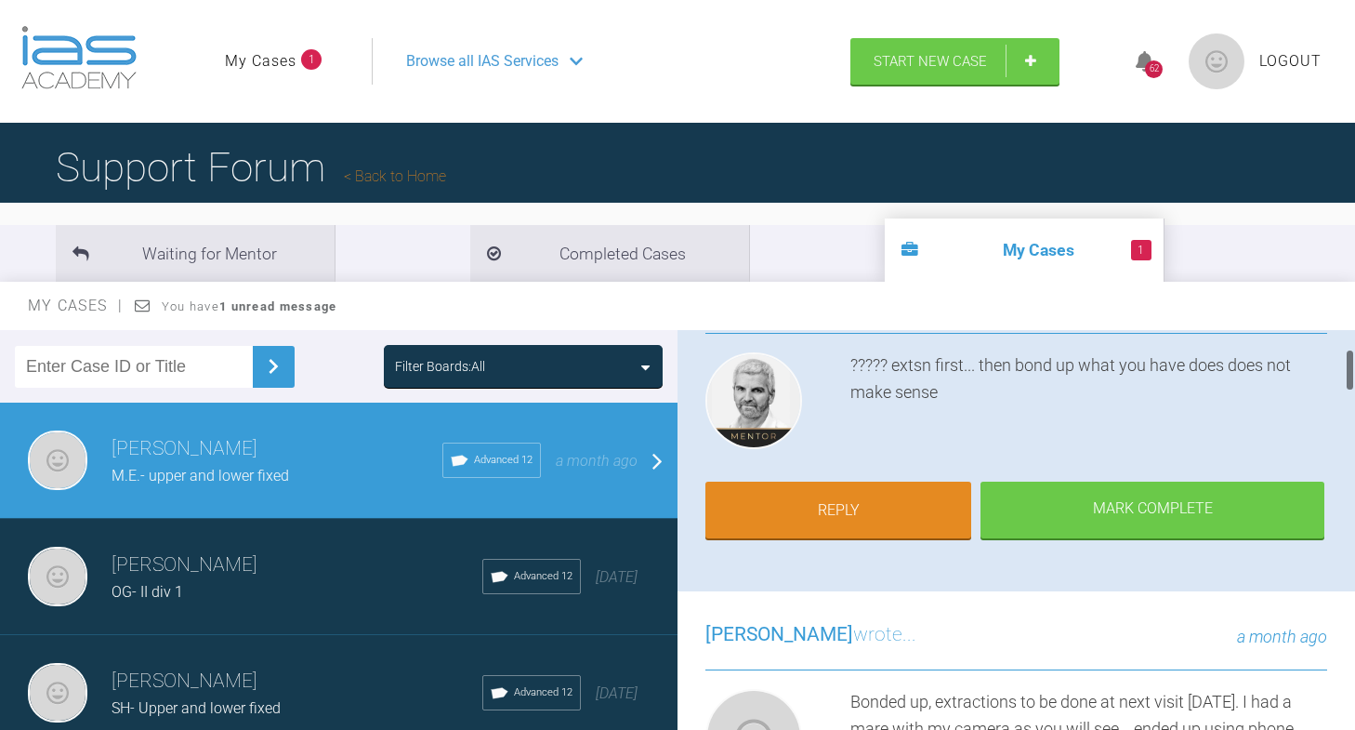
scroll to position [180, 0]
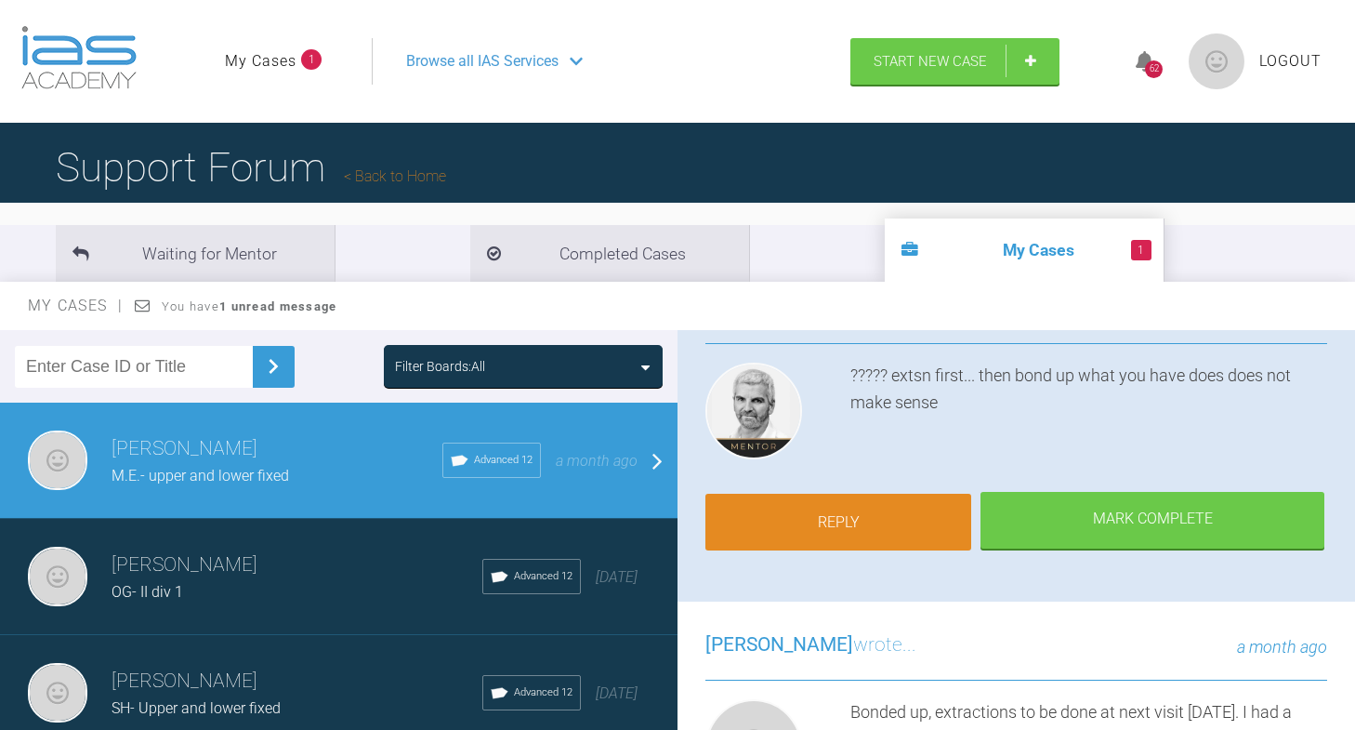
click at [853, 545] on link "Reply" at bounding box center [838, 523] width 266 height 58
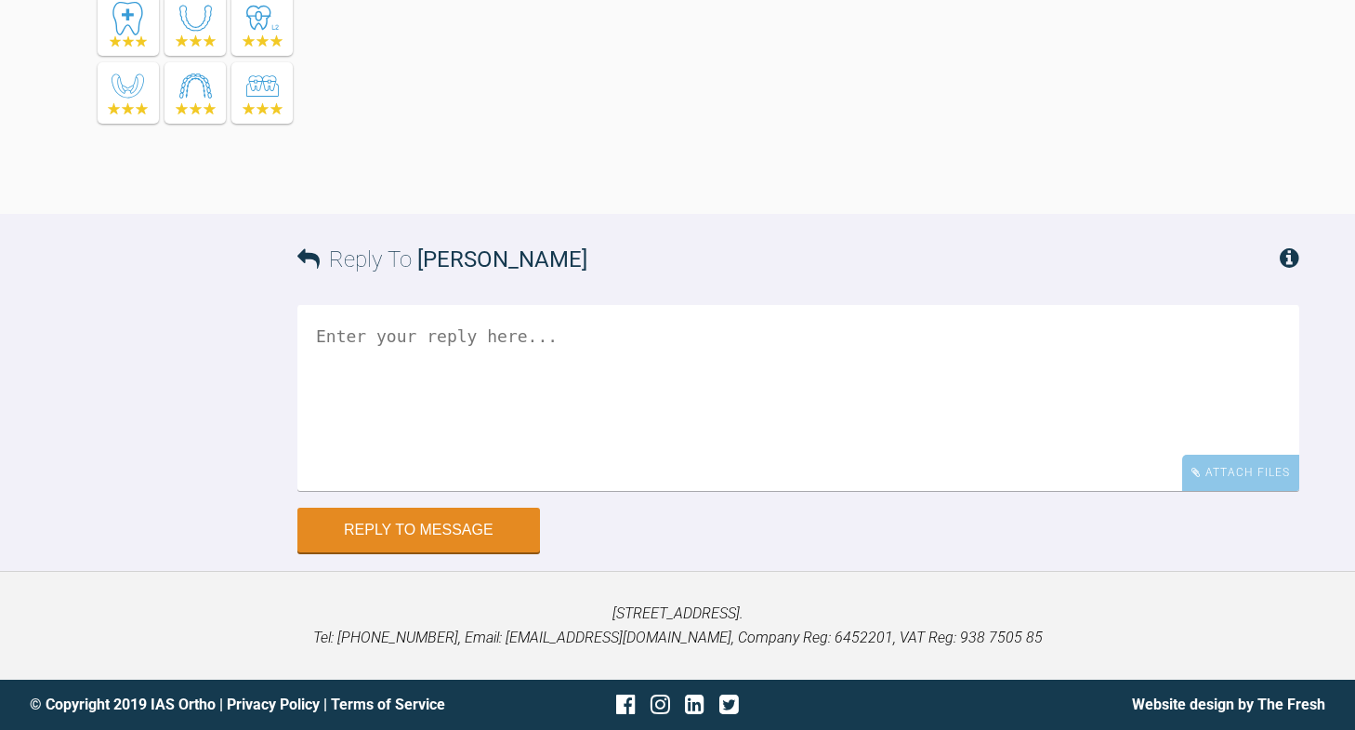
scroll to position [5562, 0]
click at [717, 498] on div "Attach Files Drag and drop files here!" at bounding box center [798, 406] width 1002 height 203
click at [717, 459] on textarea at bounding box center [798, 398] width 1002 height 186
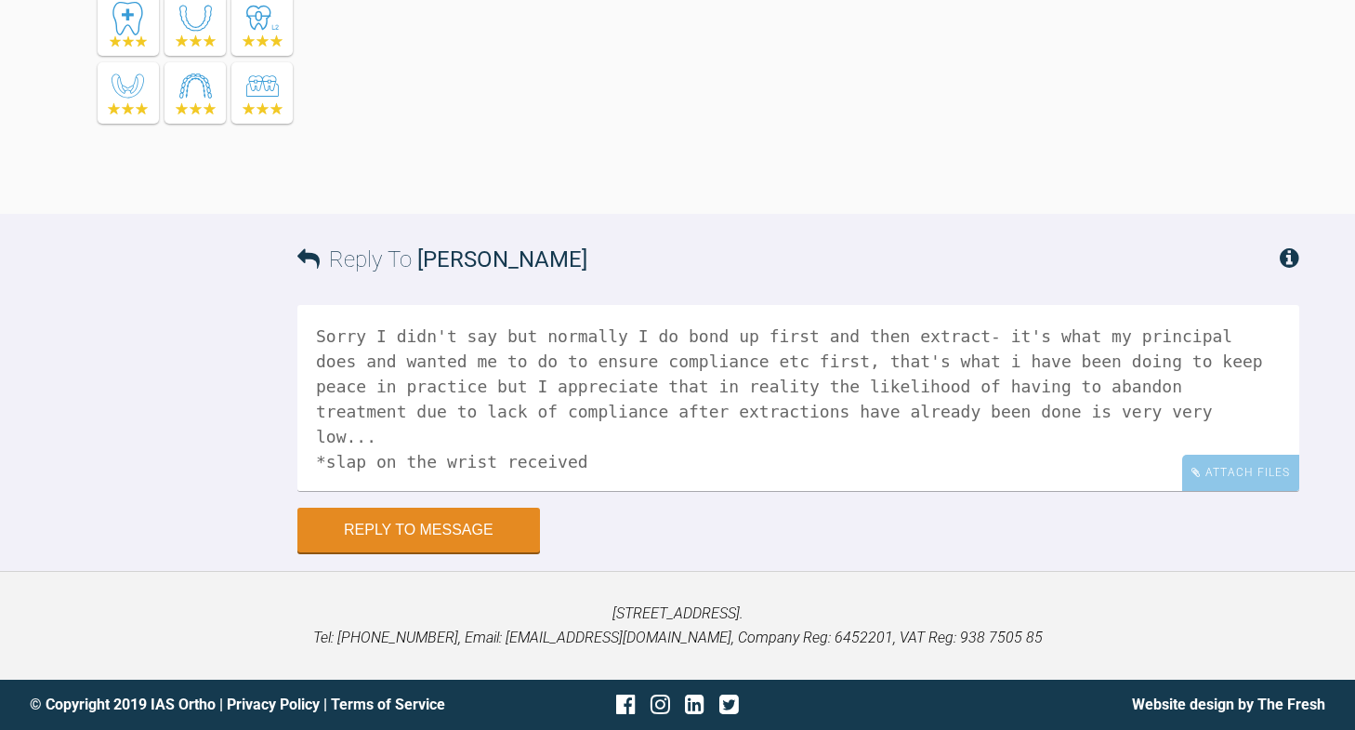
scroll to position [6, 0]
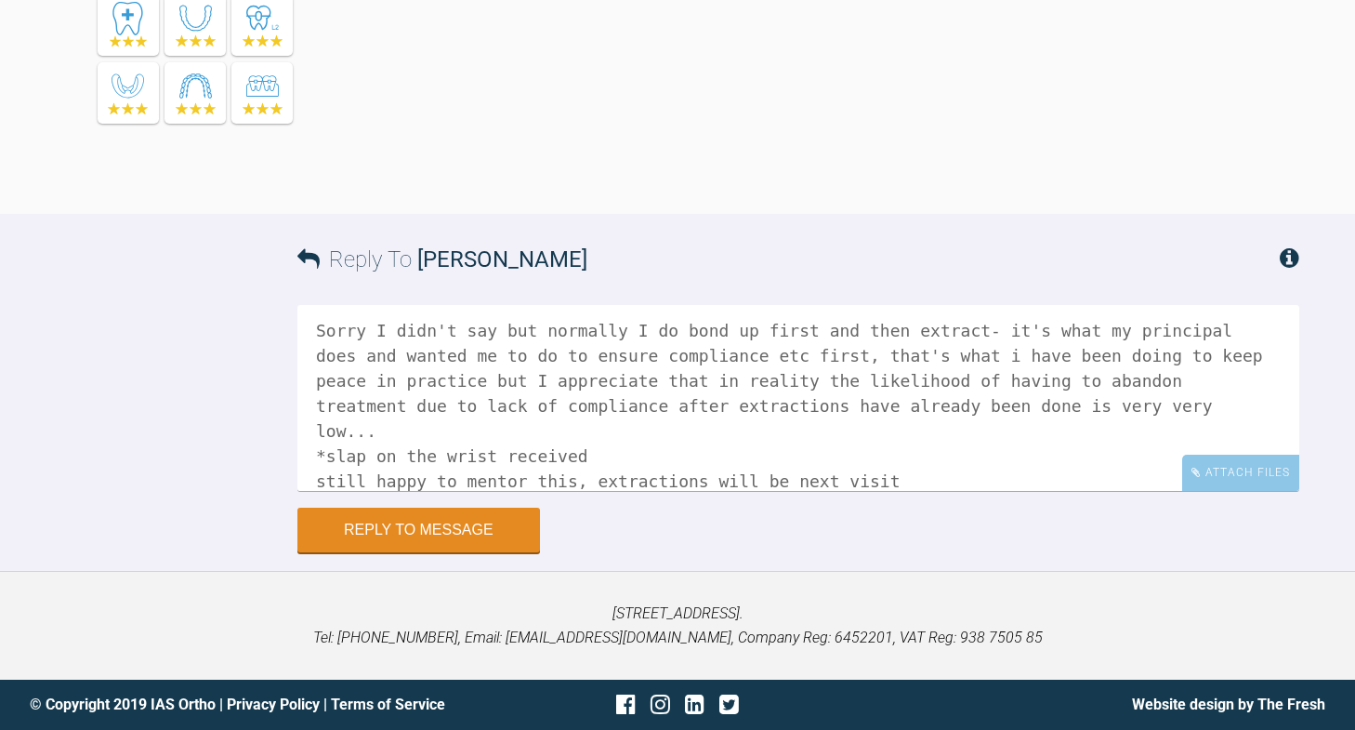
click at [315, 479] on textarea "Sorry I didn't say but normally I do bond up first and then extract- it's what …" at bounding box center [798, 398] width 1002 height 186
click at [1010, 481] on textarea "Sorry I didn't say but normally I do bond up first and then extract- it's what …" at bounding box center [798, 398] width 1002 height 186
click at [657, 490] on textarea "Sorry I didn't say but normally I do bond up first and then extract- it's what …" at bounding box center [798, 398] width 1002 height 186
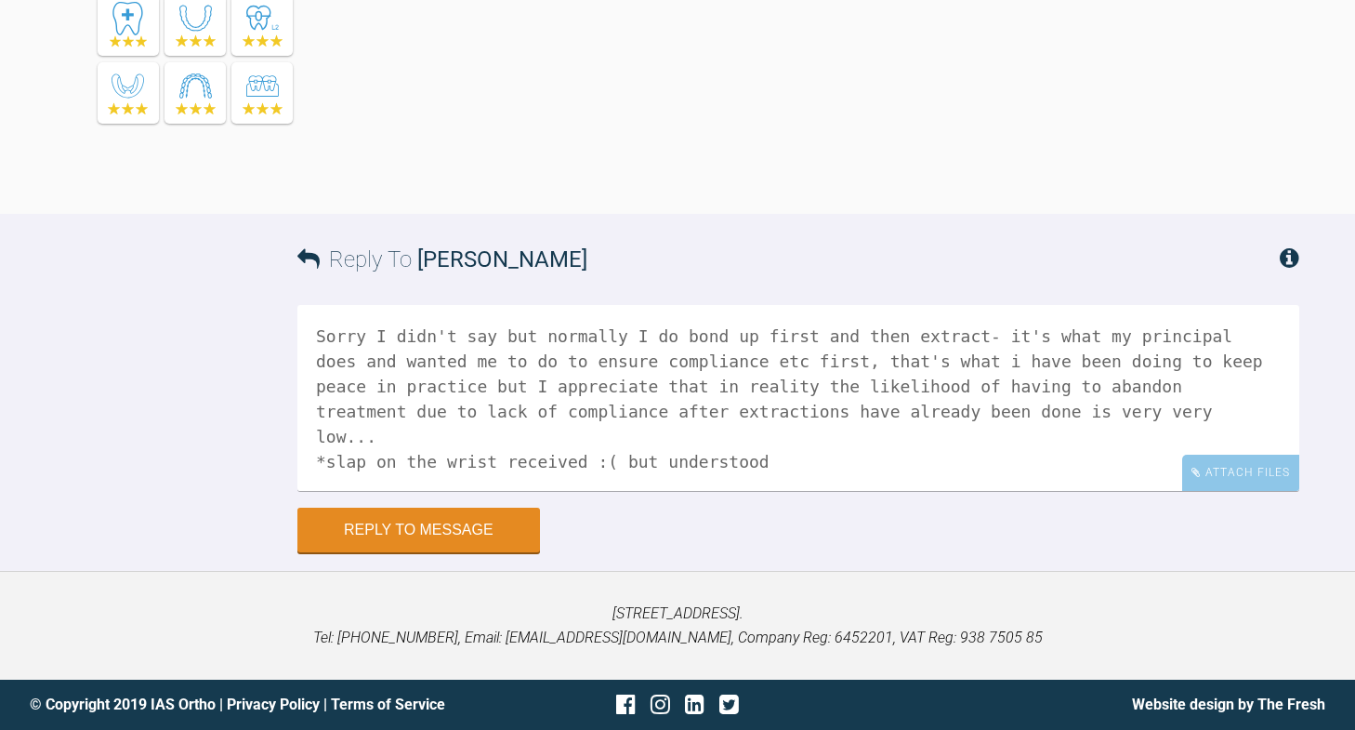
scroll to position [52, 0]
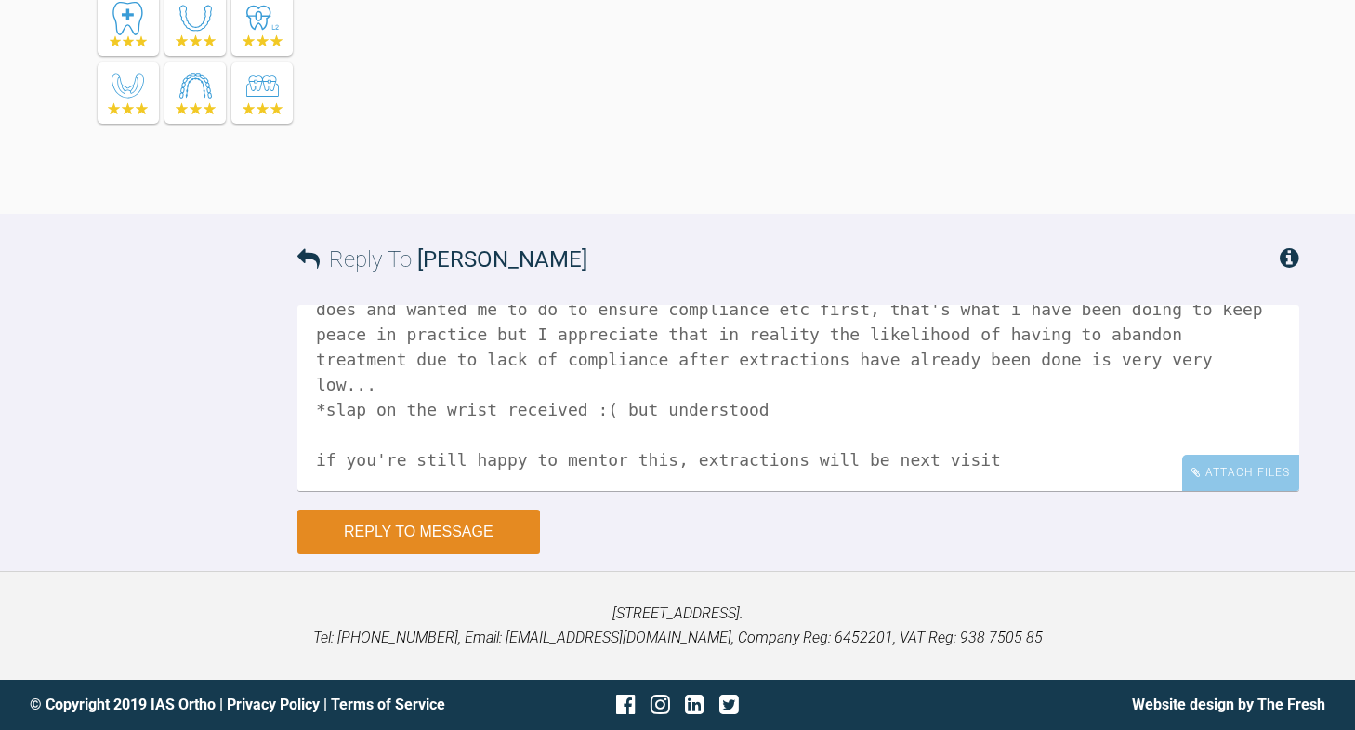
type textarea "Sorry I didn't say but normally I do bond up first and then extract- it's what …"
click at [428, 533] on button "Reply to Message" at bounding box center [418, 531] width 243 height 45
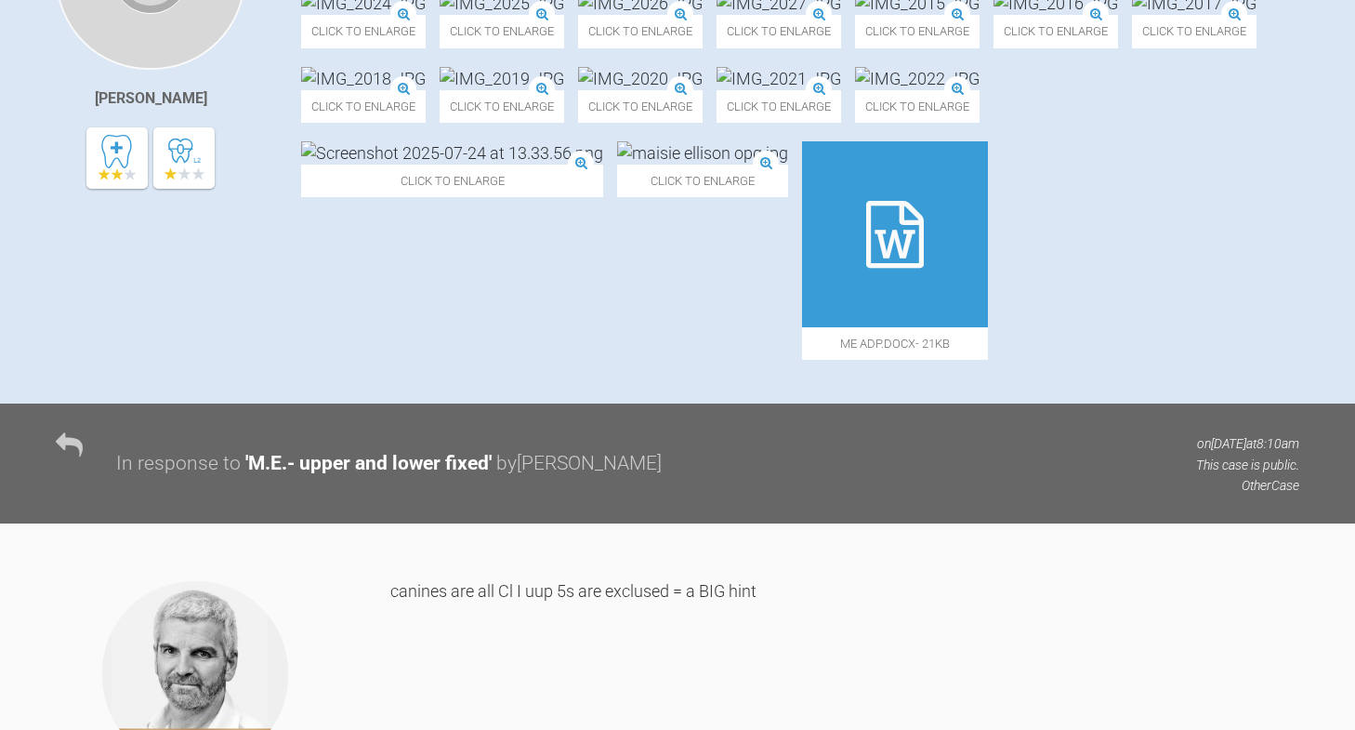
scroll to position [0, 0]
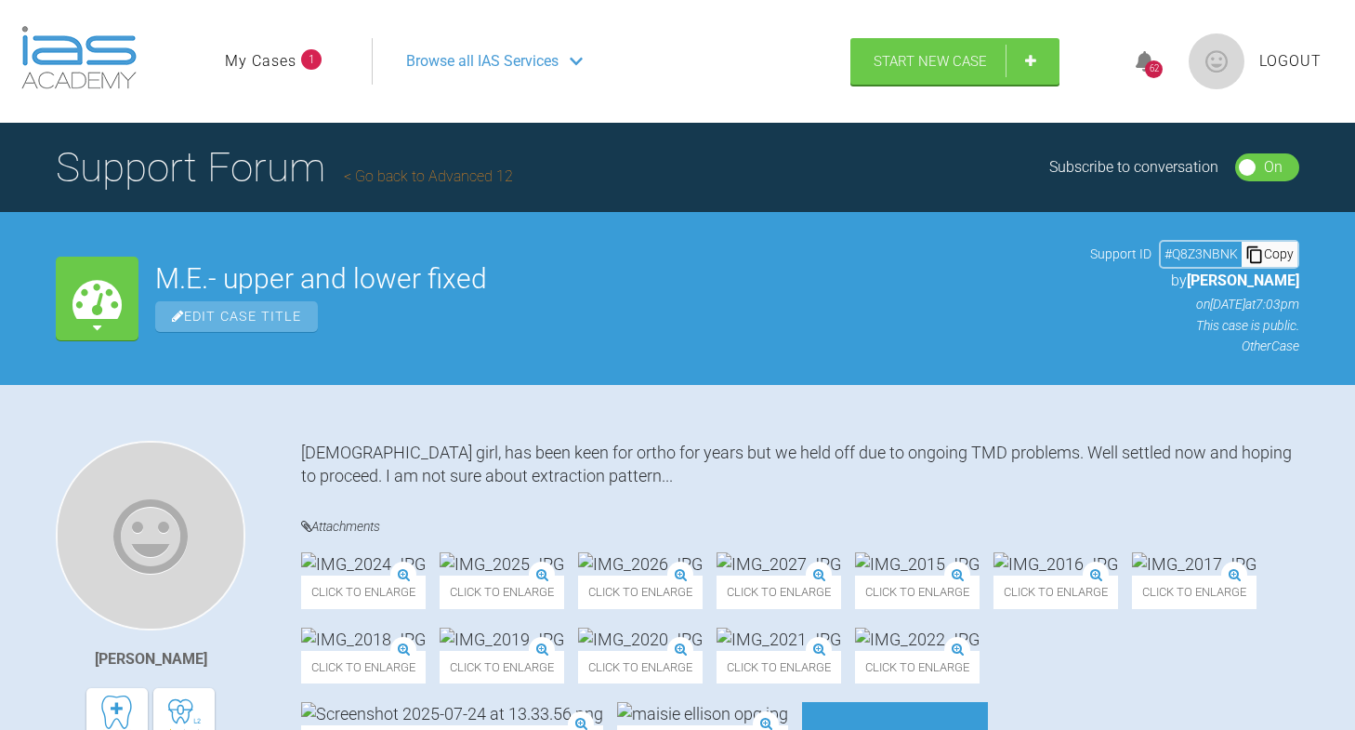
click at [272, 63] on link "My Cases" at bounding box center [261, 61] width 72 height 24
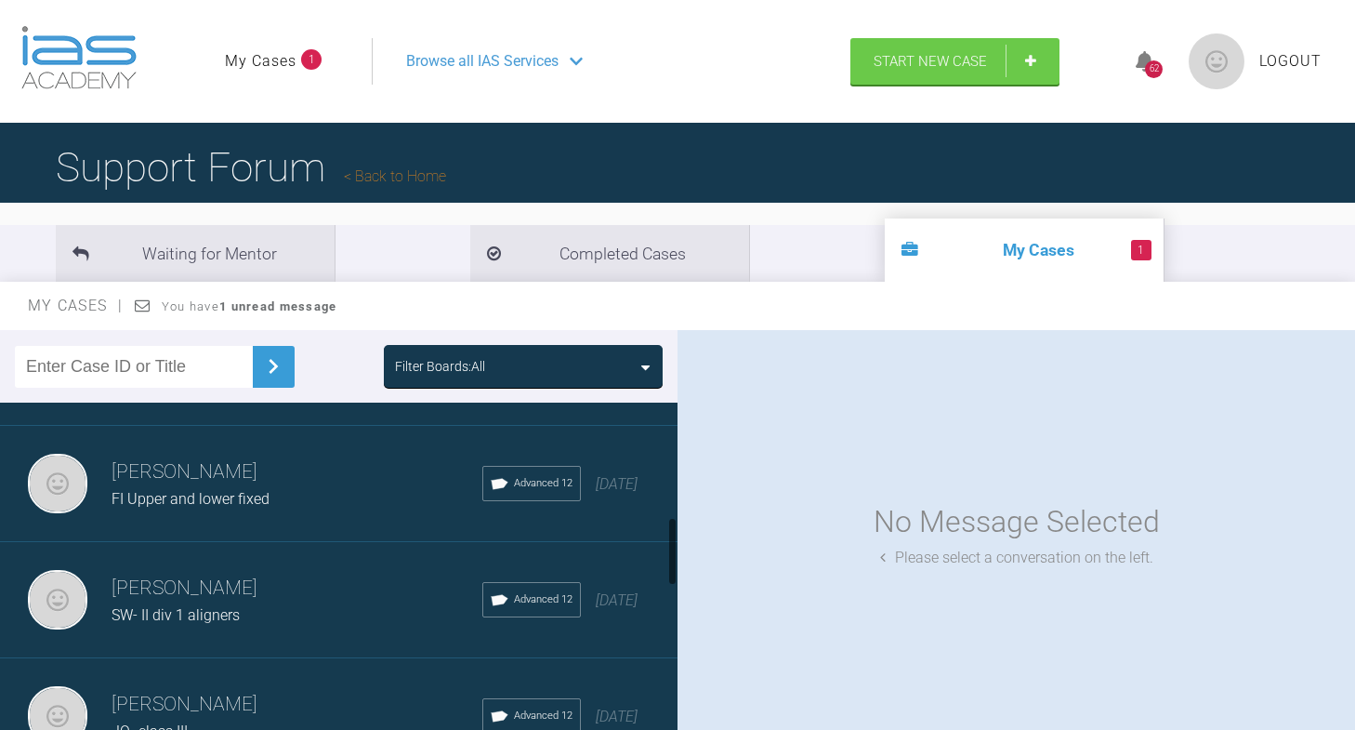
scroll to position [566, 0]
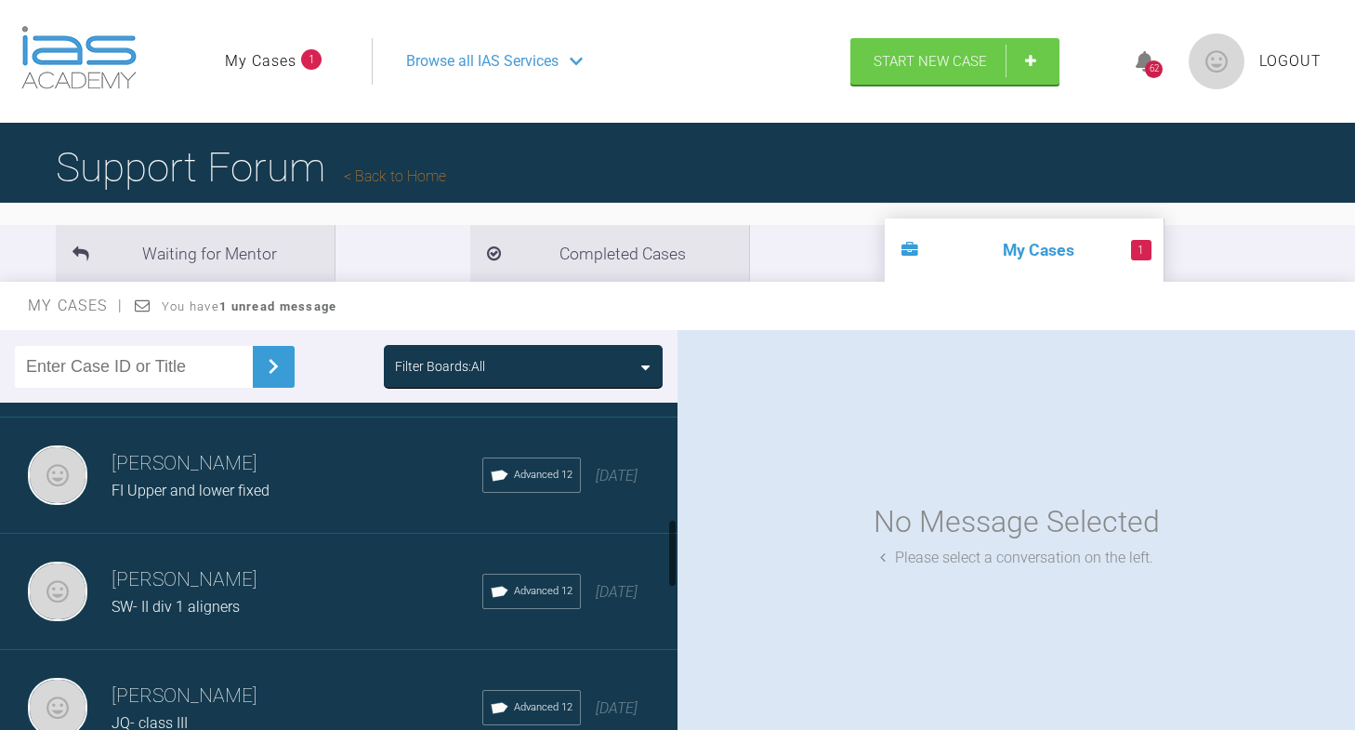
click at [299, 472] on h3 "[PERSON_NAME]" at bounding box center [297, 464] width 371 height 32
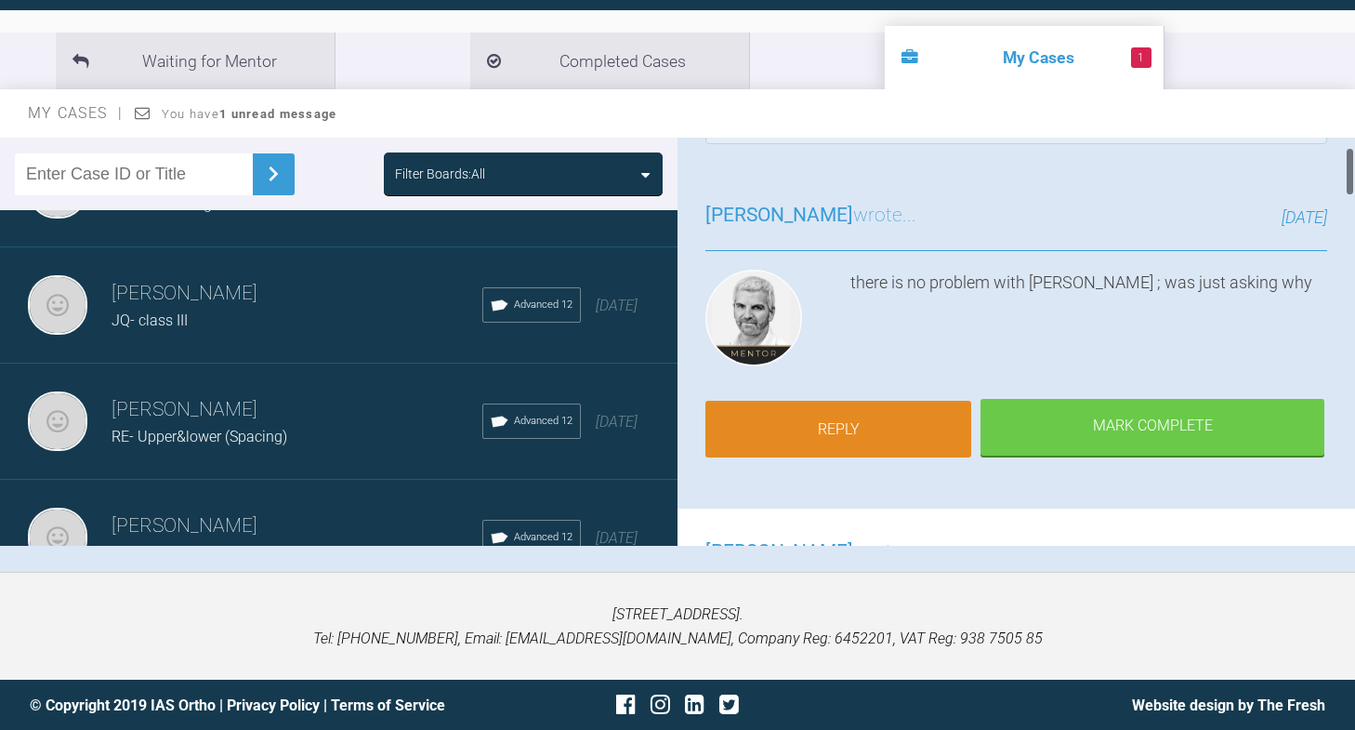
scroll to position [83, 0]
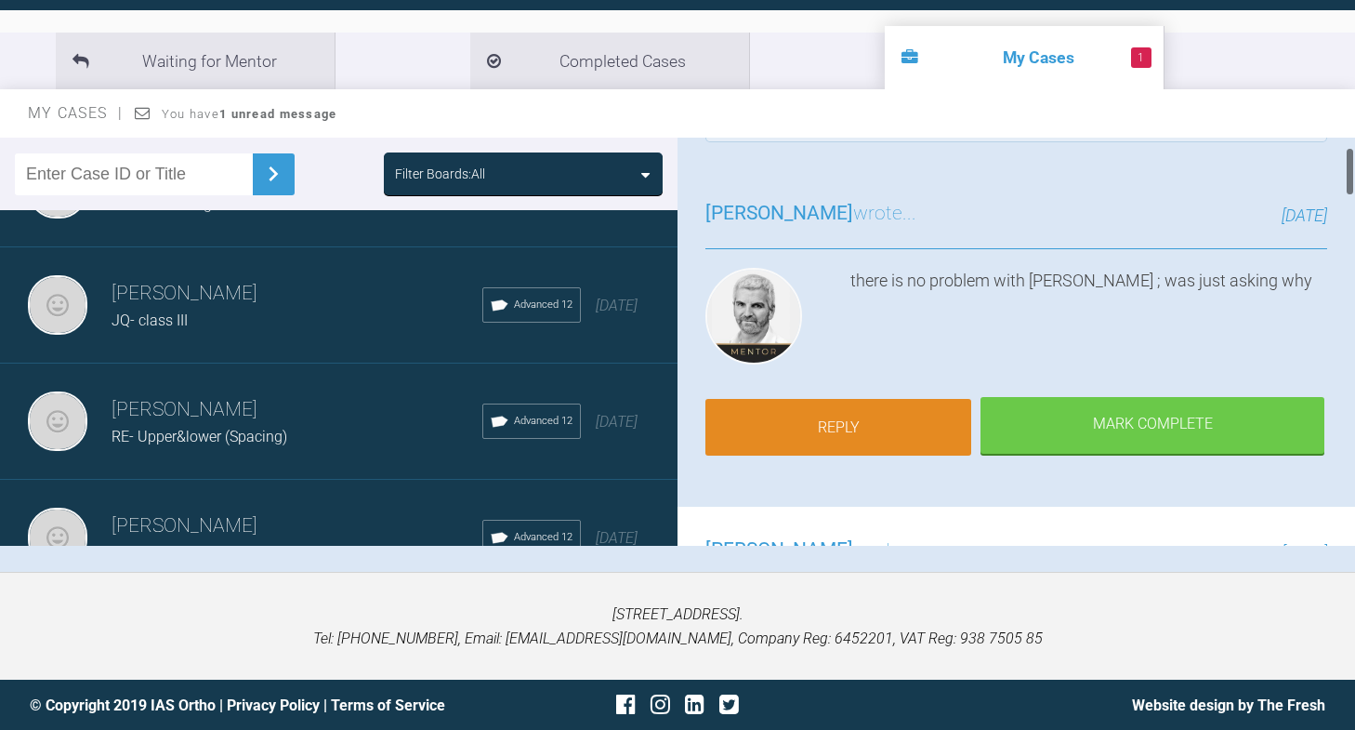
click at [822, 435] on link "Reply" at bounding box center [838, 428] width 266 height 58
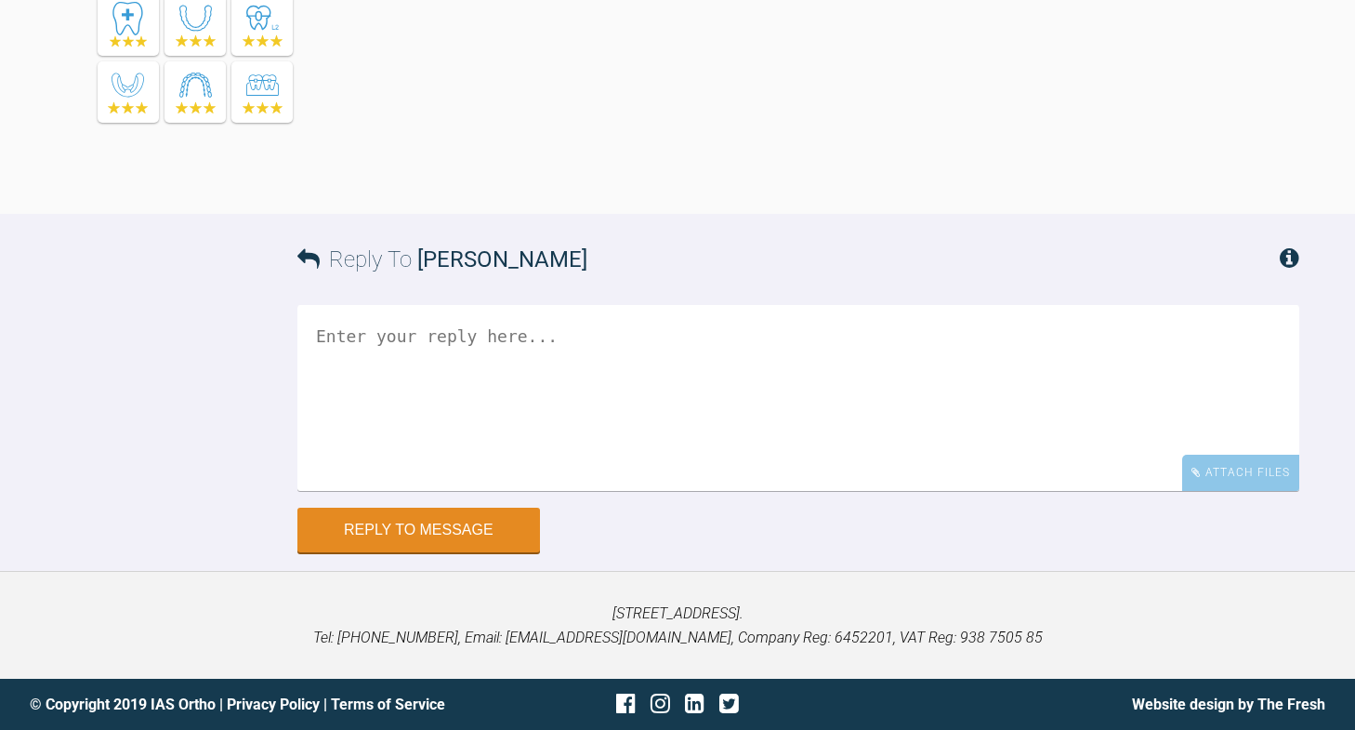
scroll to position [5469, 0]
click at [1210, 480] on div "Attach Files" at bounding box center [1240, 472] width 117 height 36
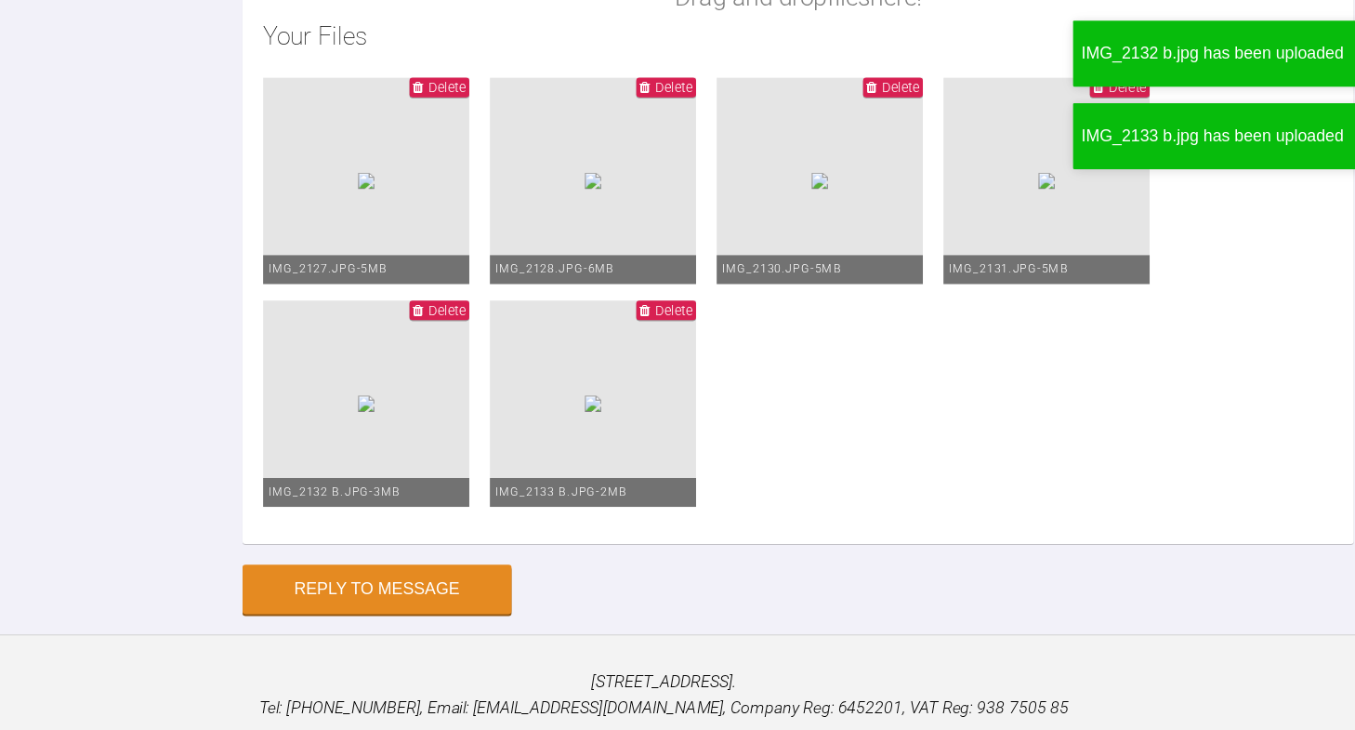
scroll to position [5666, 0]
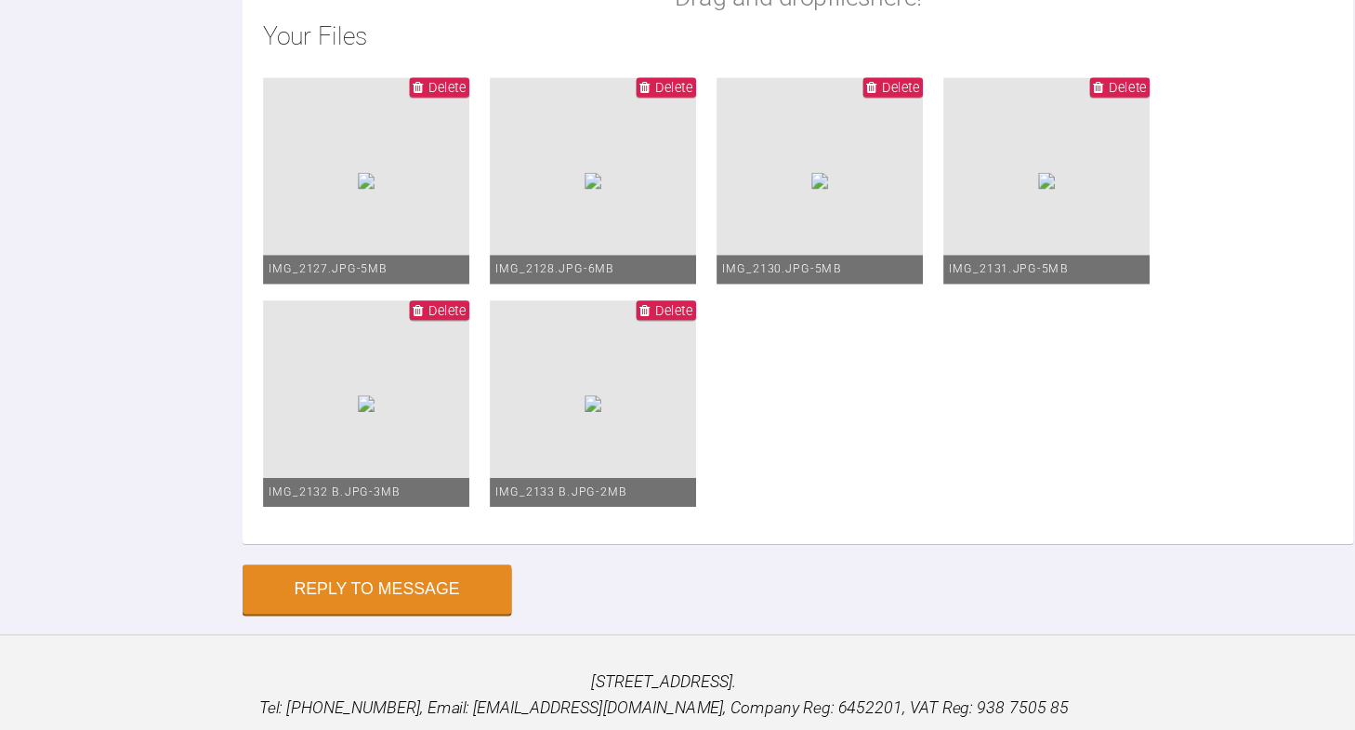
scroll to position [5621, 0]
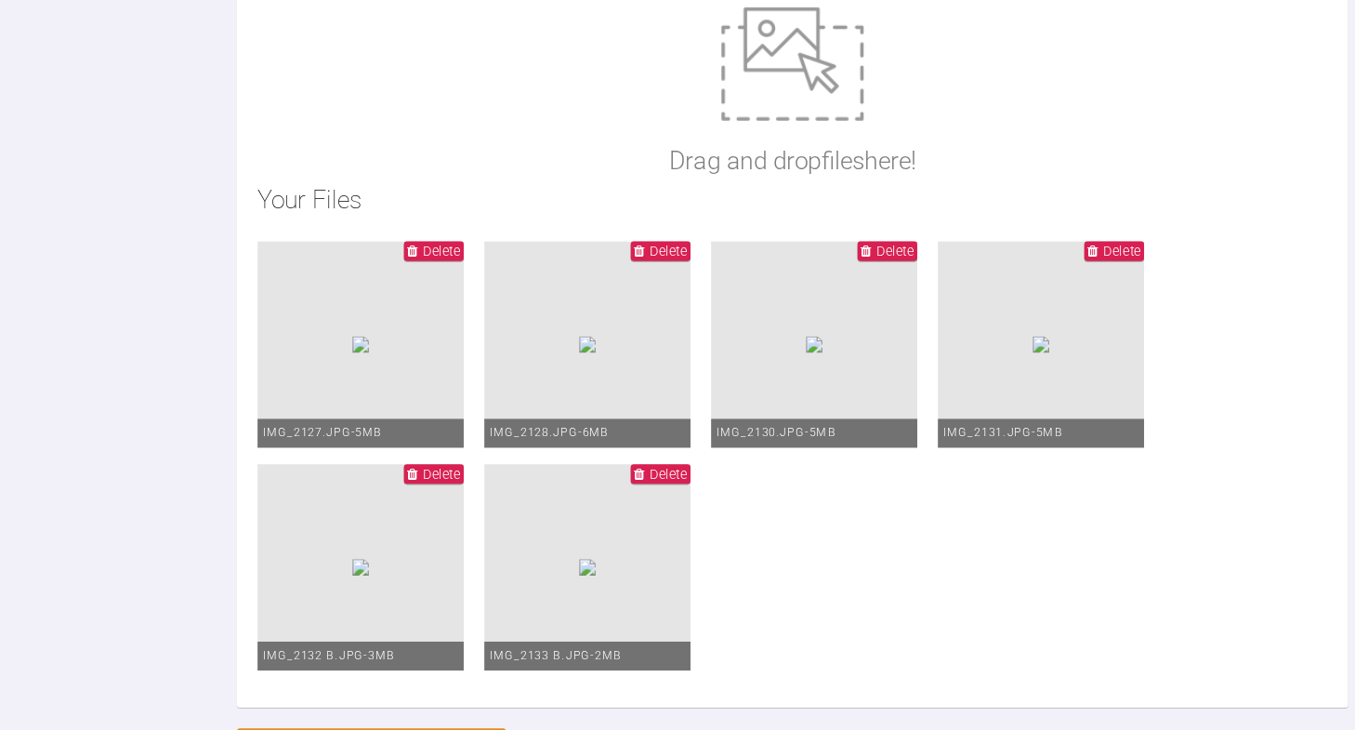
scroll to position [5505, 0]
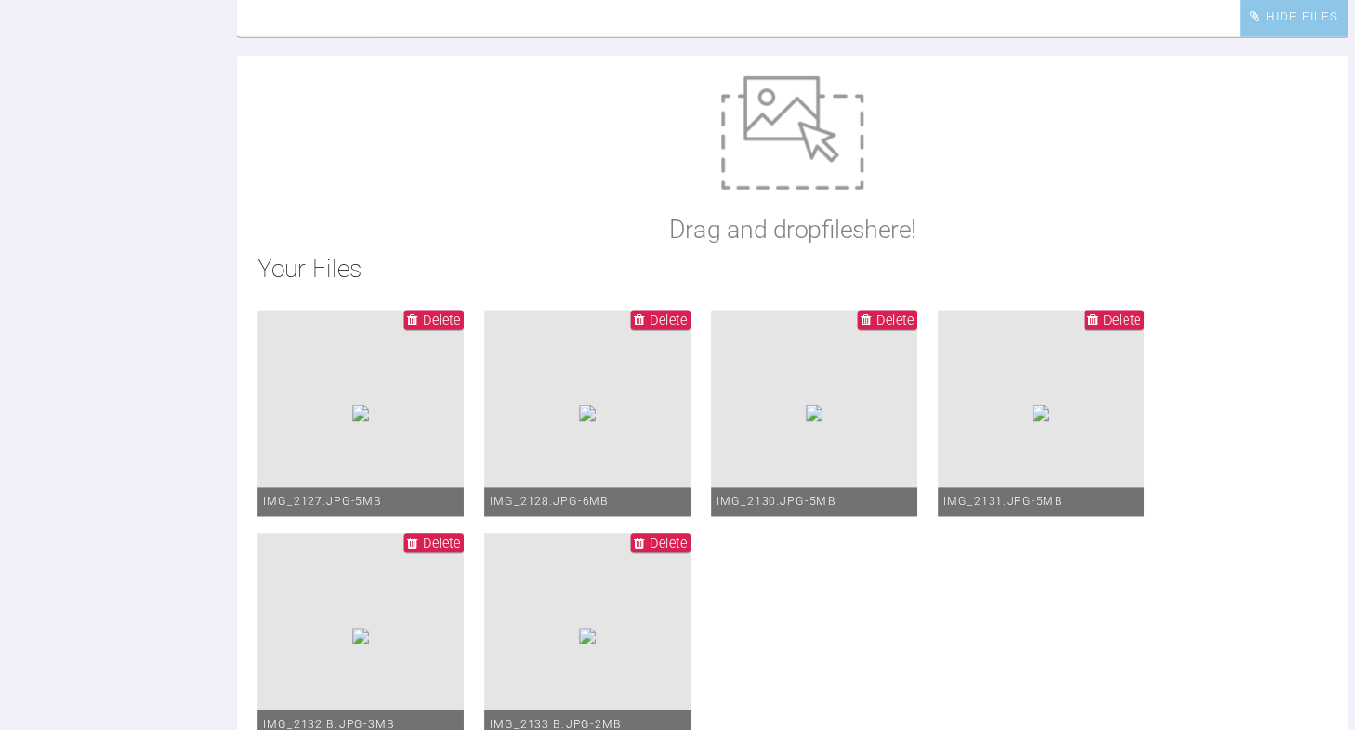
drag, startPoint x: 507, startPoint y: 353, endPoint x: 606, endPoint y: 351, distance: 99.5
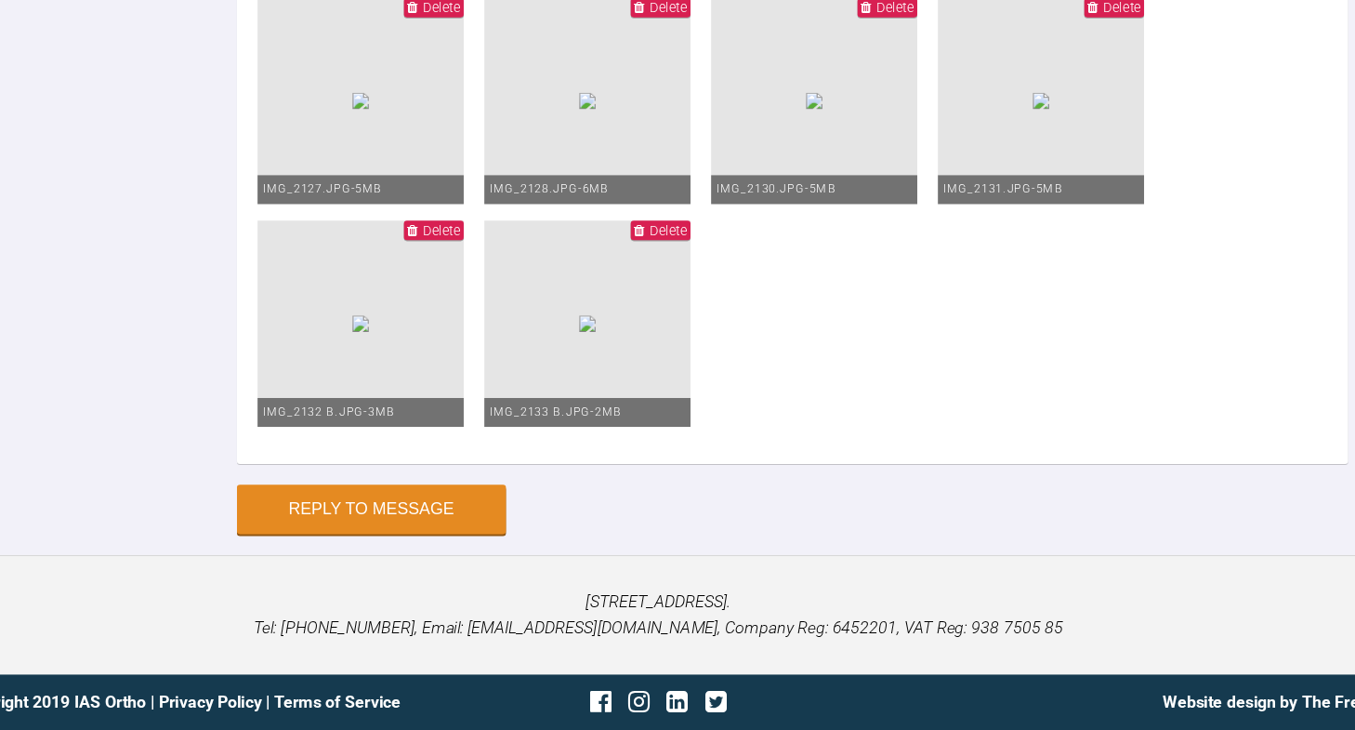
scroll to position [6137, 0]
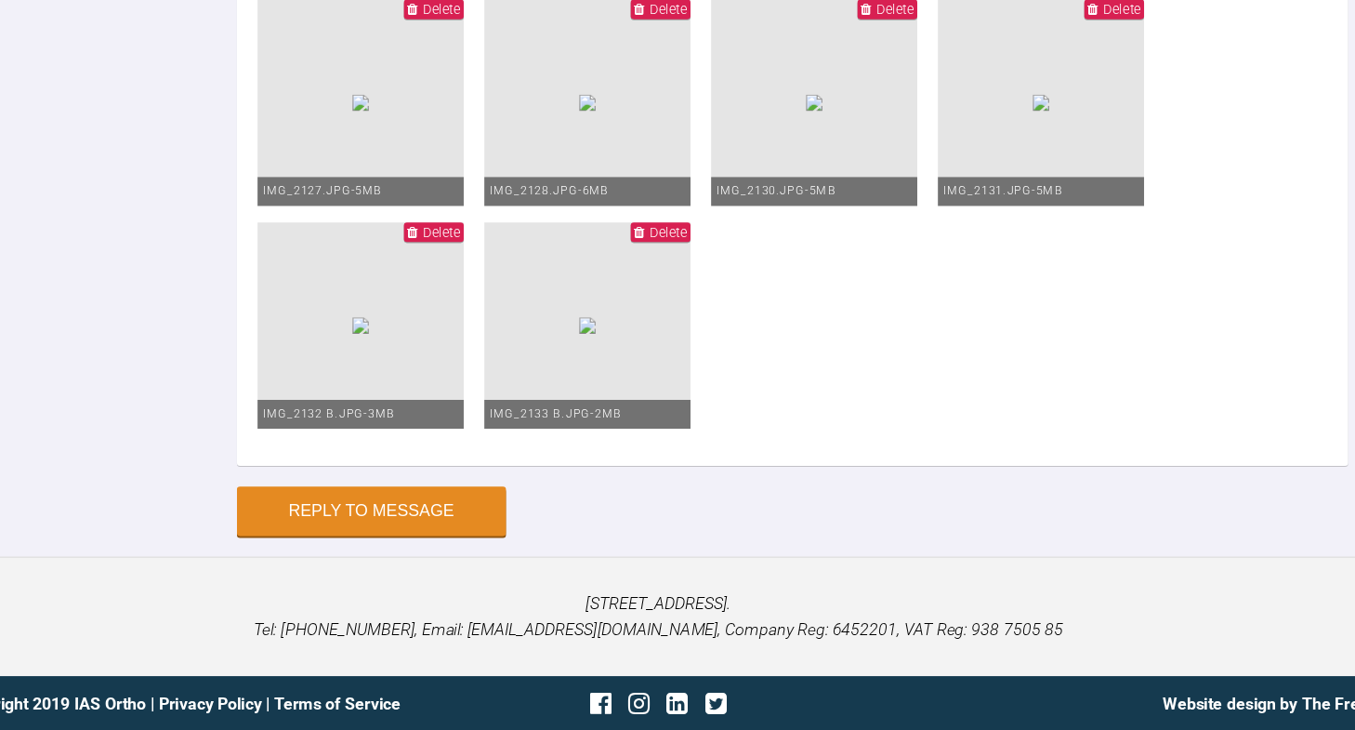
type textarea "Bonded up. Lower 6s propped to disclude brackets- will remove when upper [MEDIC…"
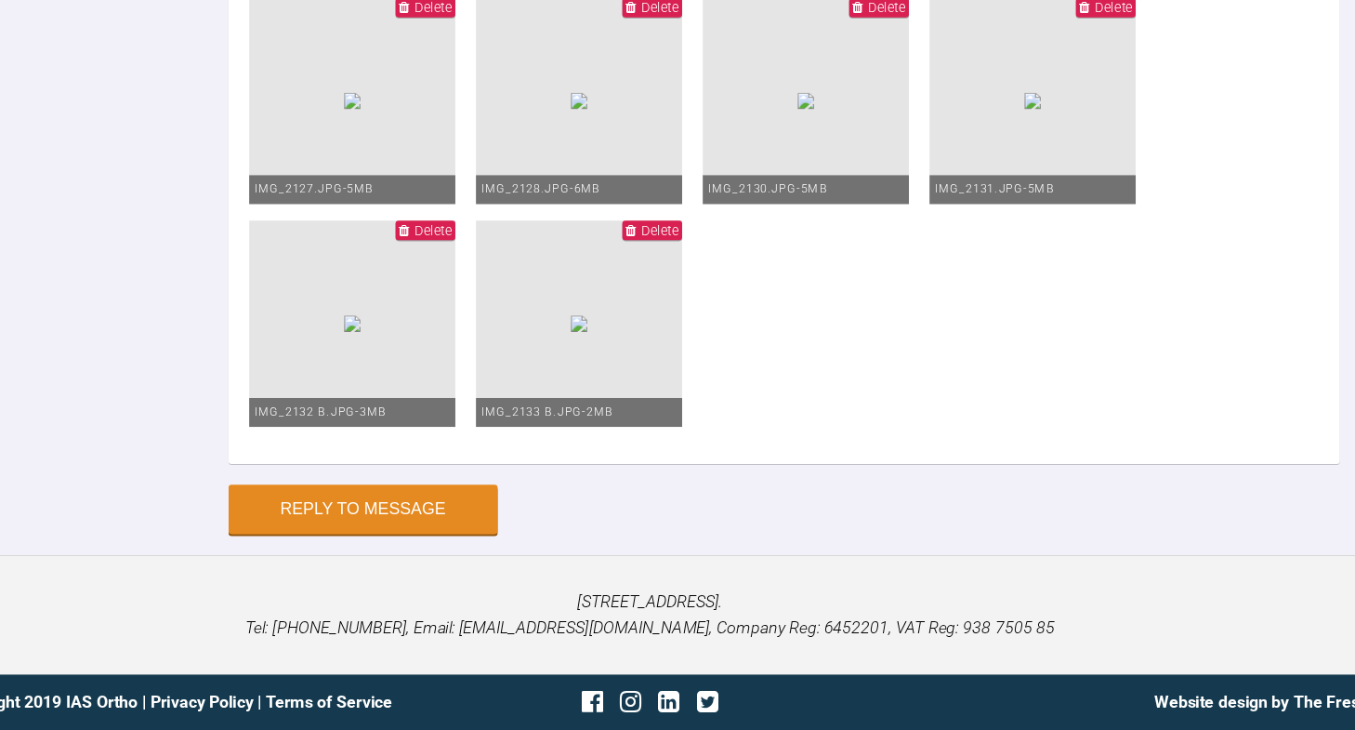
scroll to position [6115, 0]
click at [441, 552] on button "Reply to Message" at bounding box center [418, 532] width 243 height 45
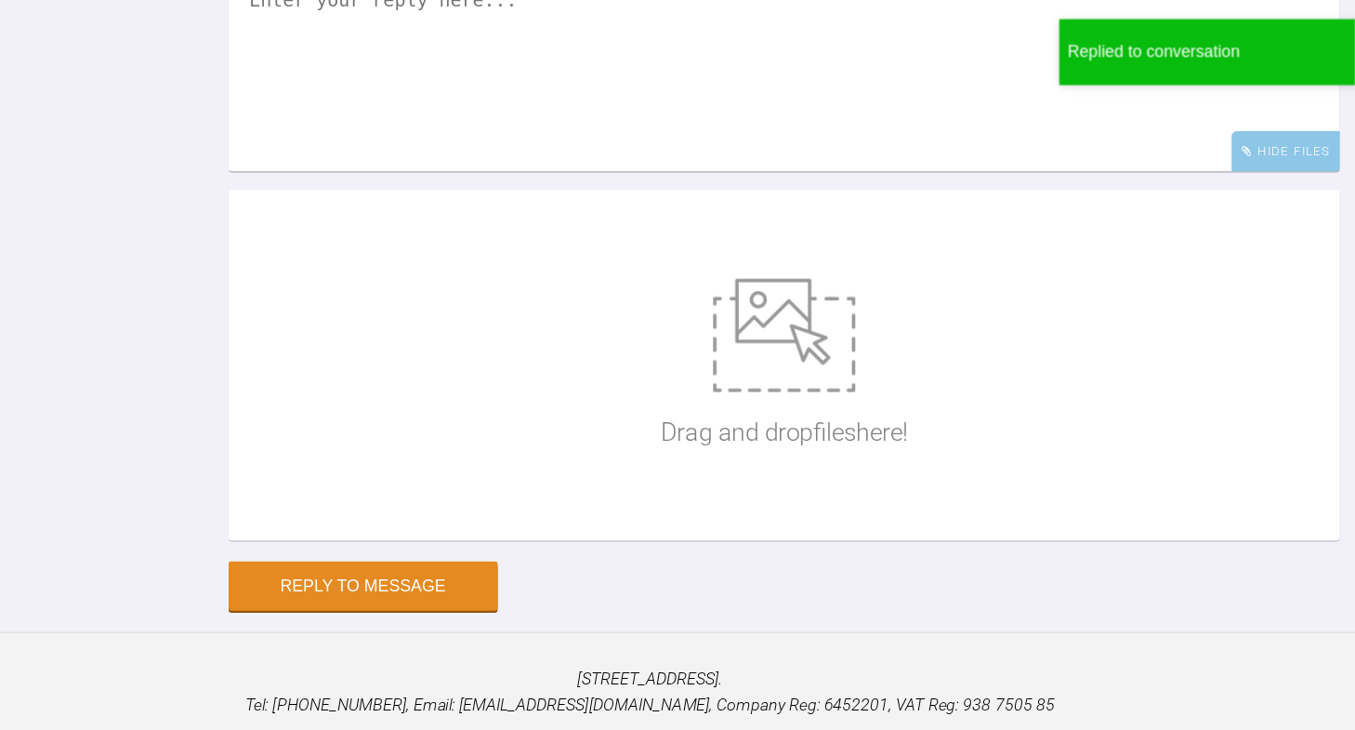
scroll to position [5941, 0]
